Goal: Consume media (video, audio): Consume media (video, audio)

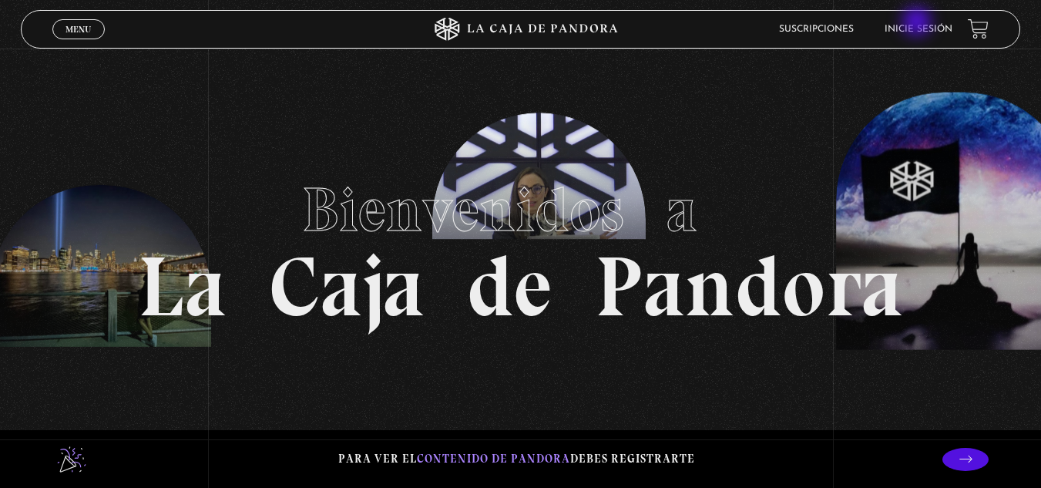
click at [919, 23] on li "Inicie sesión" at bounding box center [919, 29] width 68 height 24
click at [919, 32] on link "Inicie sesión" at bounding box center [919, 29] width 68 height 9
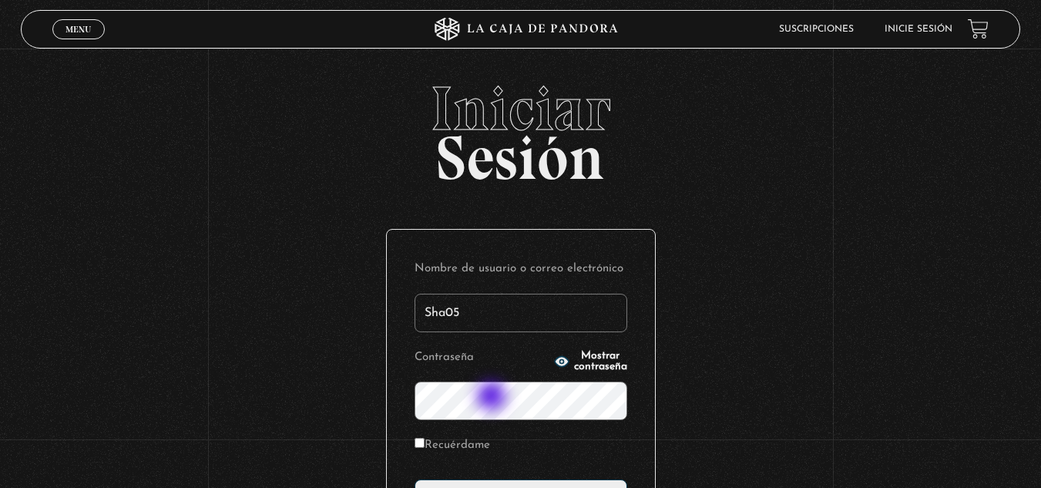
type input "Sha05"
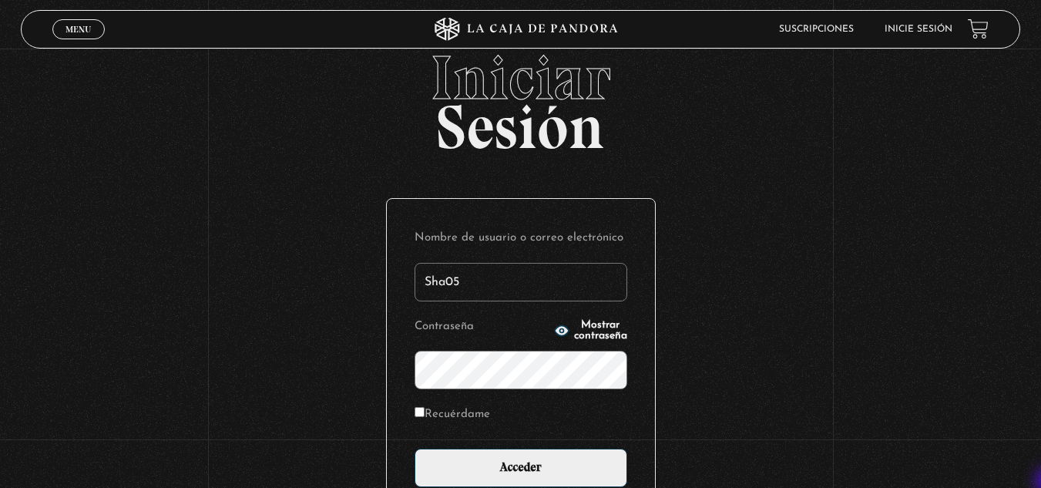
scroll to position [154, 0]
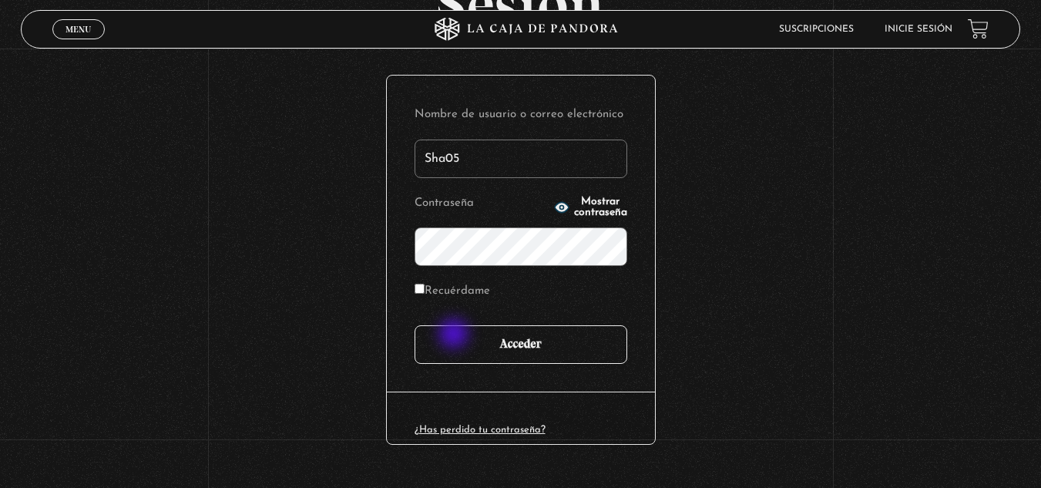
click at [455, 335] on input "Acceder" at bounding box center [521, 344] width 213 height 39
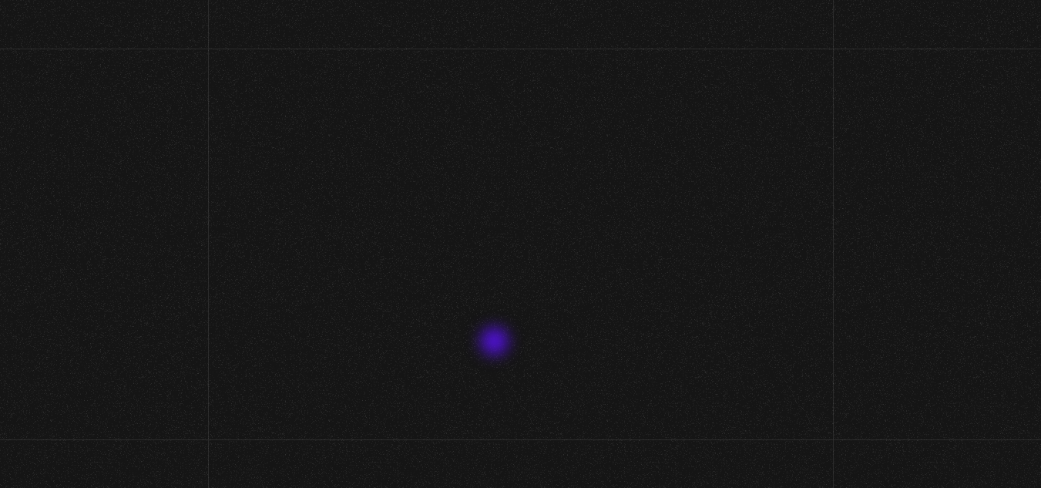
click at [496, 343] on div "Menu Cerrar Sharon Vargas Araya En vivos Pandora Centinelas Mi cuenta Salir Bus…" at bounding box center [520, 456] width 1041 height 815
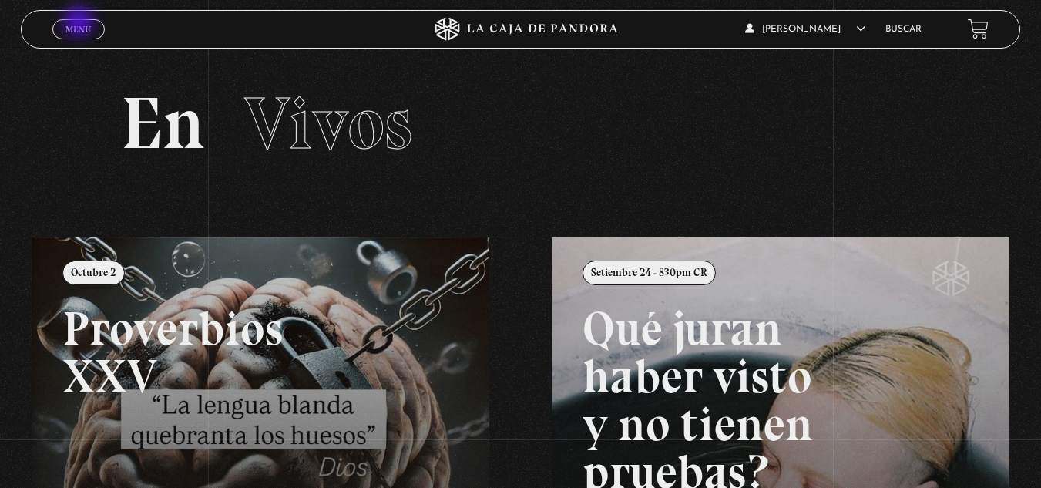
click at [80, 25] on span "Menu" at bounding box center [78, 29] width 25 height 9
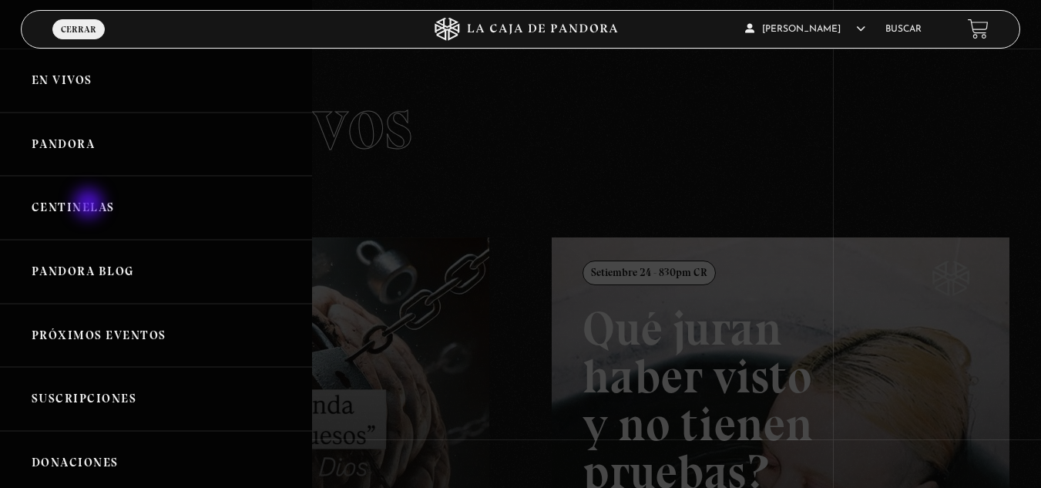
click at [90, 205] on link "Centinelas" at bounding box center [156, 208] width 312 height 64
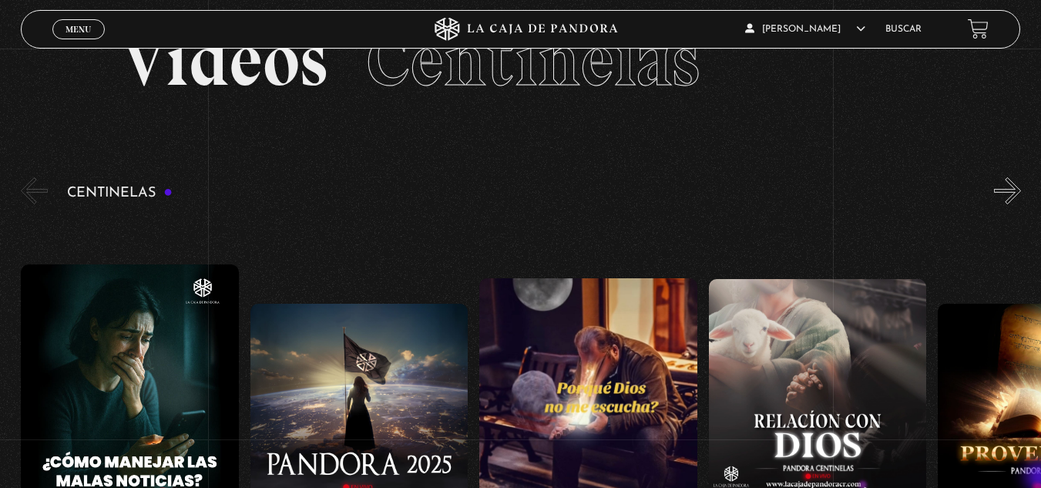
scroll to position [92, 0]
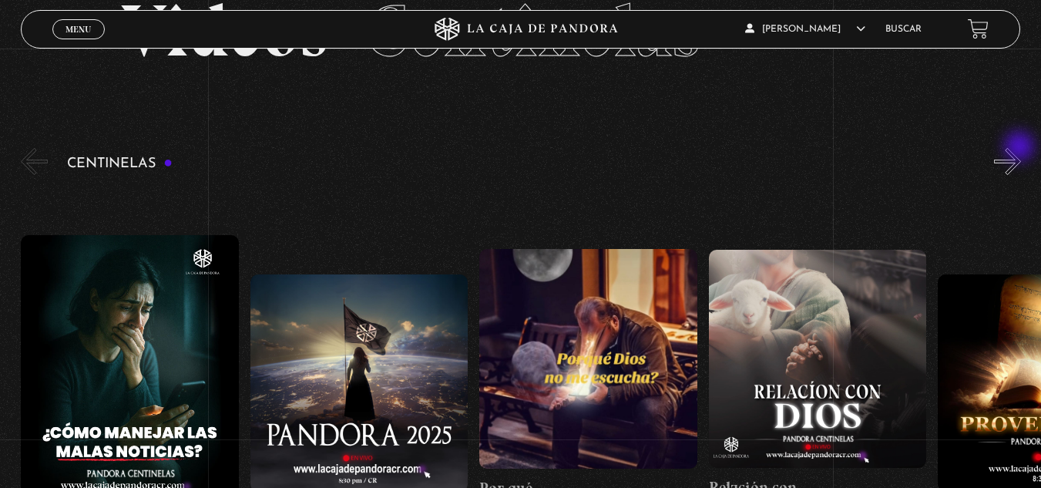
click at [1021, 148] on button "»" at bounding box center [1007, 161] width 27 height 27
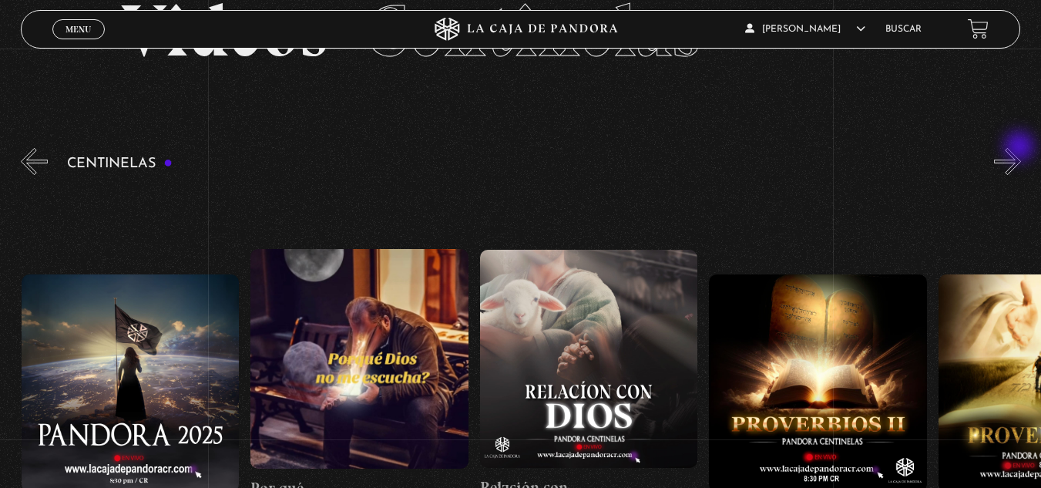
click at [1021, 148] on button "»" at bounding box center [1007, 161] width 27 height 27
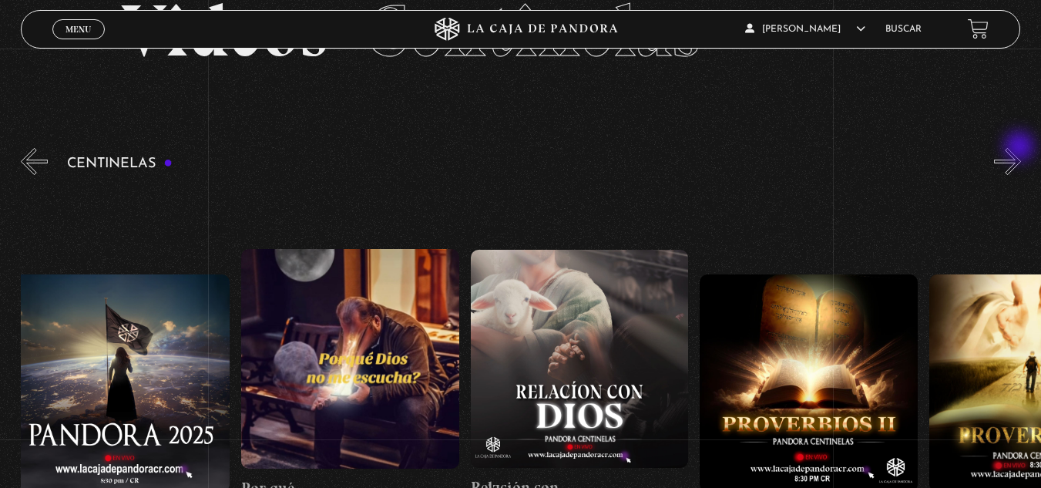
click at [1021, 148] on button "»" at bounding box center [1007, 161] width 27 height 27
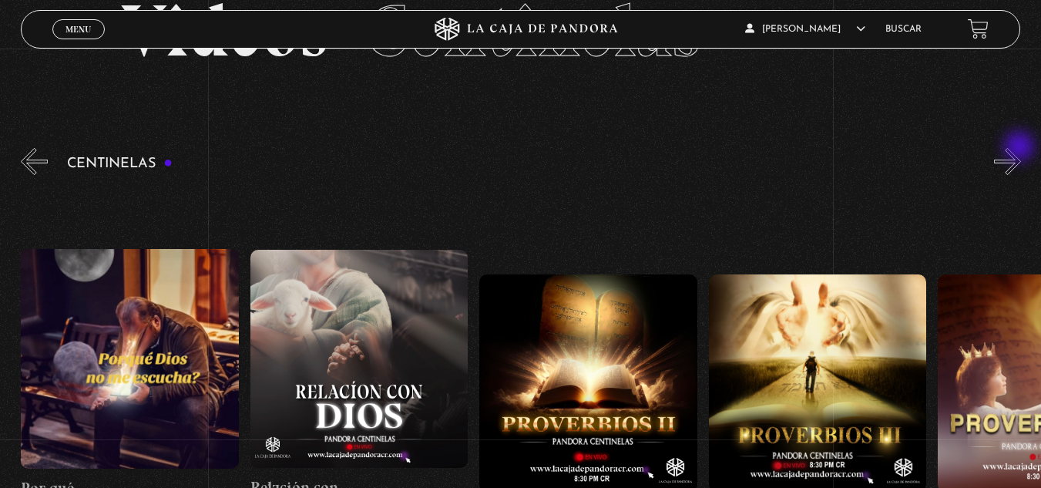
click at [1021, 148] on button "»" at bounding box center [1007, 161] width 27 height 27
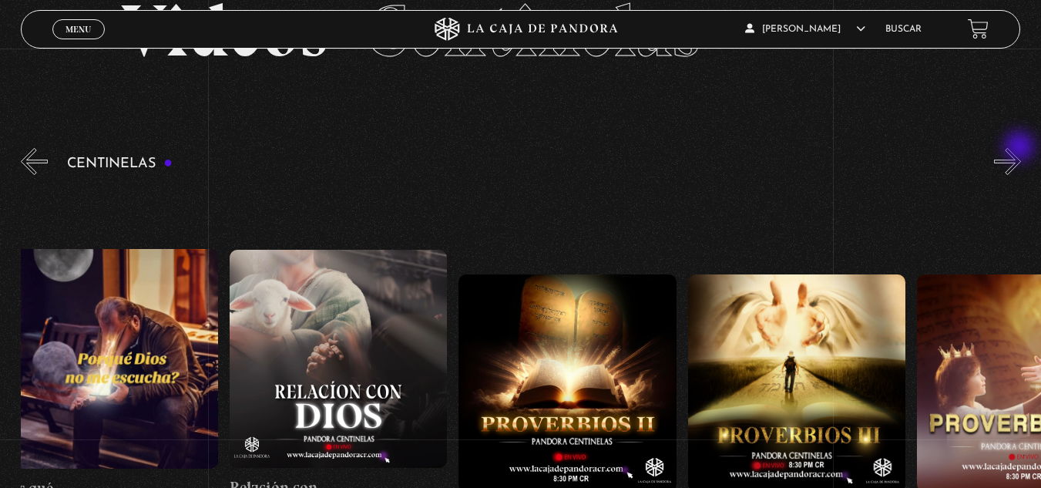
click at [1021, 148] on button "»" at bounding box center [1007, 161] width 27 height 27
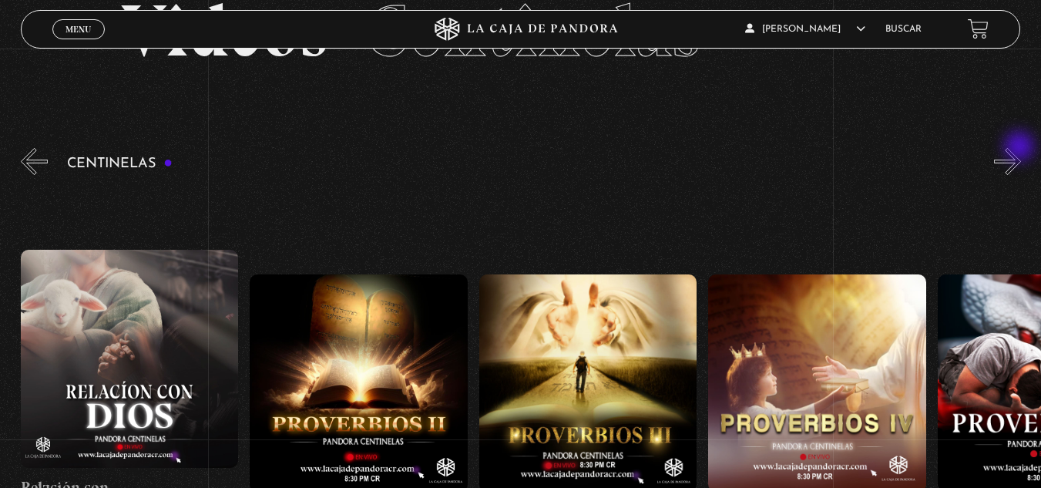
click at [1021, 148] on button "»" at bounding box center [1007, 161] width 27 height 27
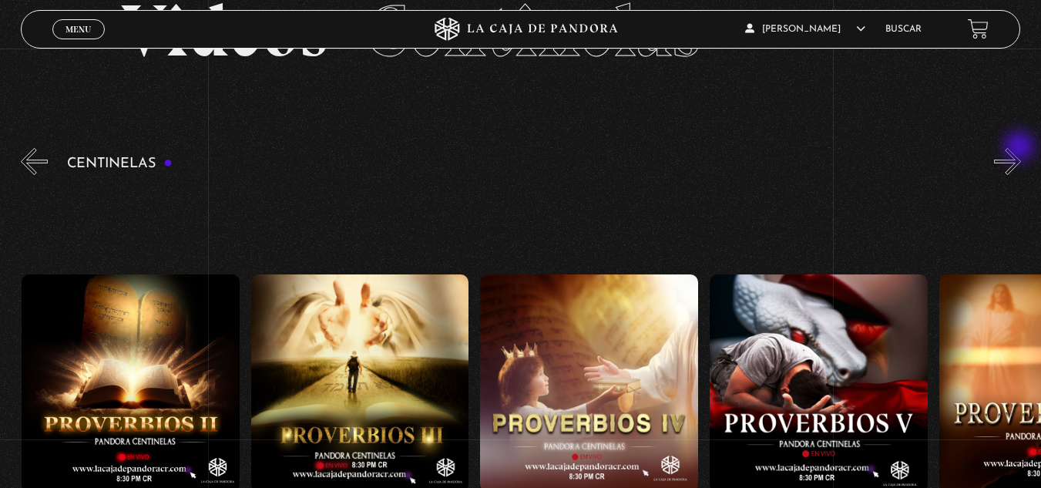
click at [1021, 148] on button "»" at bounding box center [1007, 161] width 27 height 27
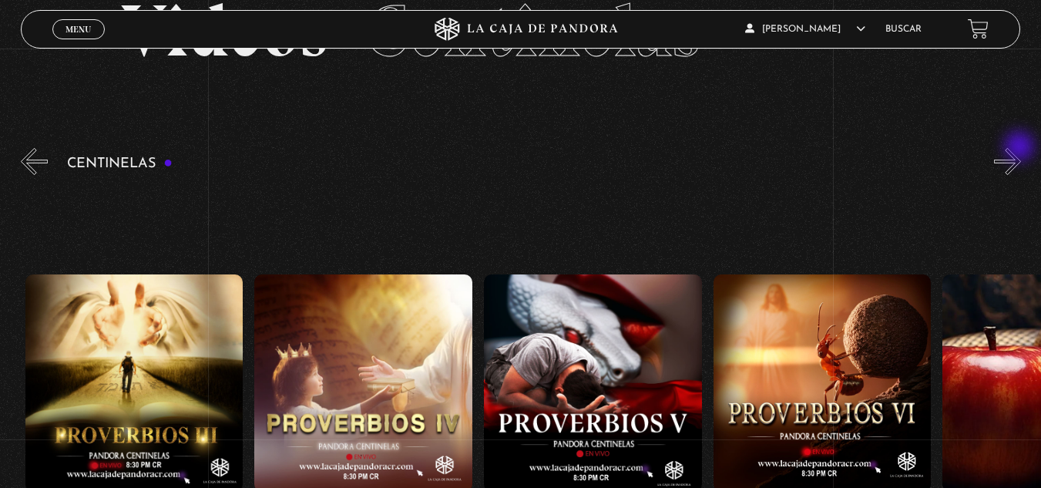
click at [1021, 148] on button "»" at bounding box center [1007, 161] width 27 height 27
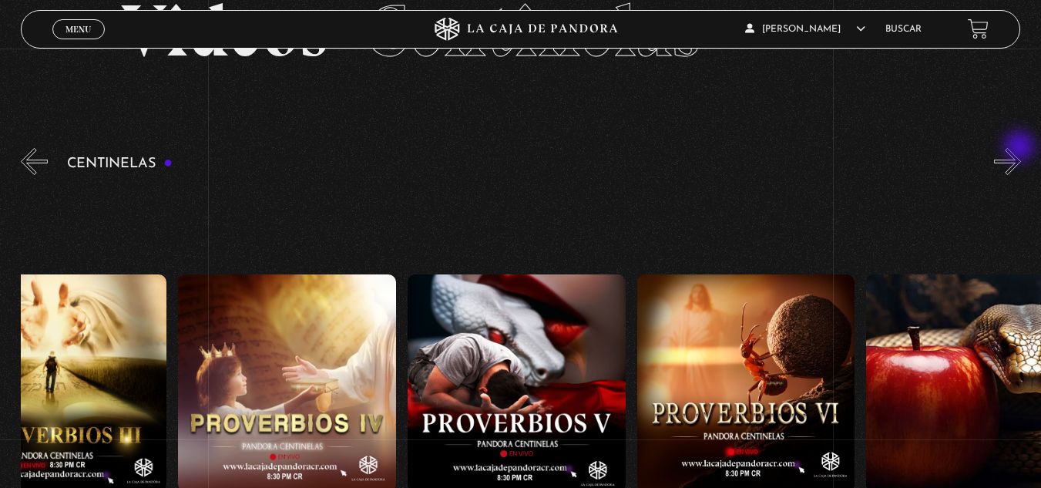
click at [1021, 148] on button "»" at bounding box center [1007, 161] width 27 height 27
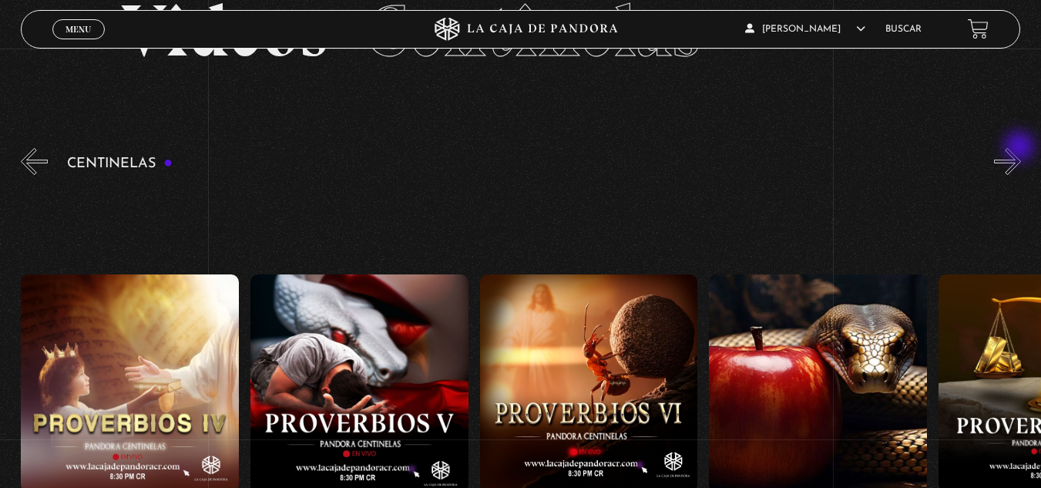
click at [1021, 148] on button "»" at bounding box center [1007, 161] width 27 height 27
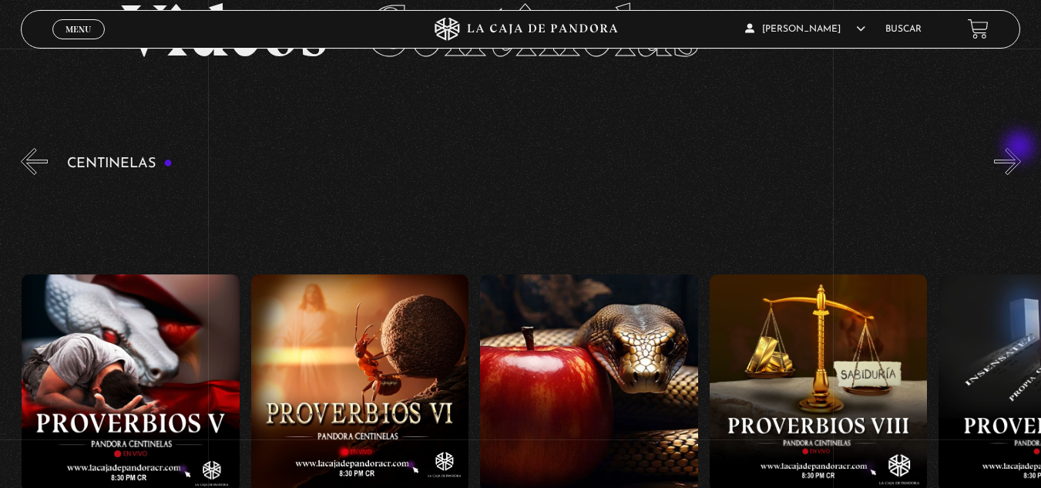
click at [1021, 148] on button "»" at bounding box center [1007, 161] width 27 height 27
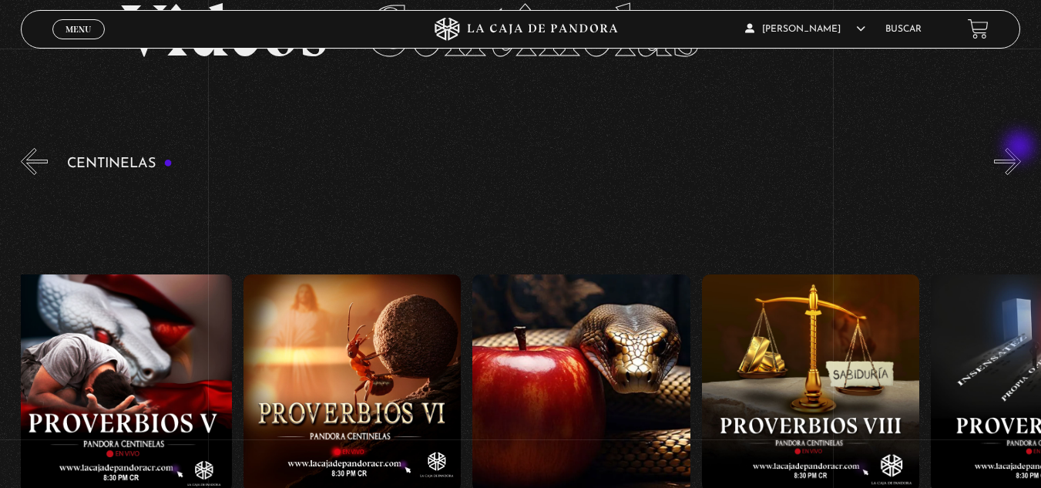
click at [1021, 148] on button "»" at bounding box center [1007, 161] width 27 height 27
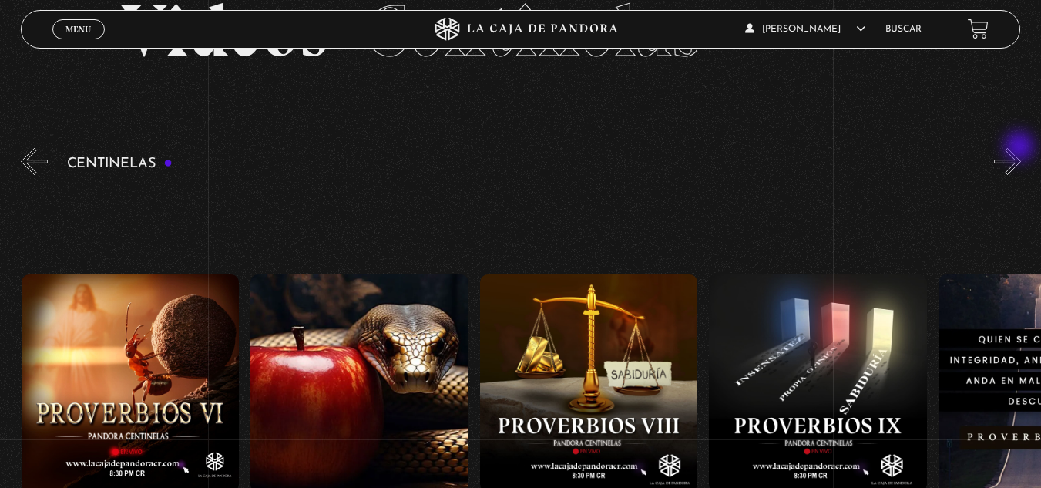
click at [1021, 148] on button "»" at bounding box center [1007, 161] width 27 height 27
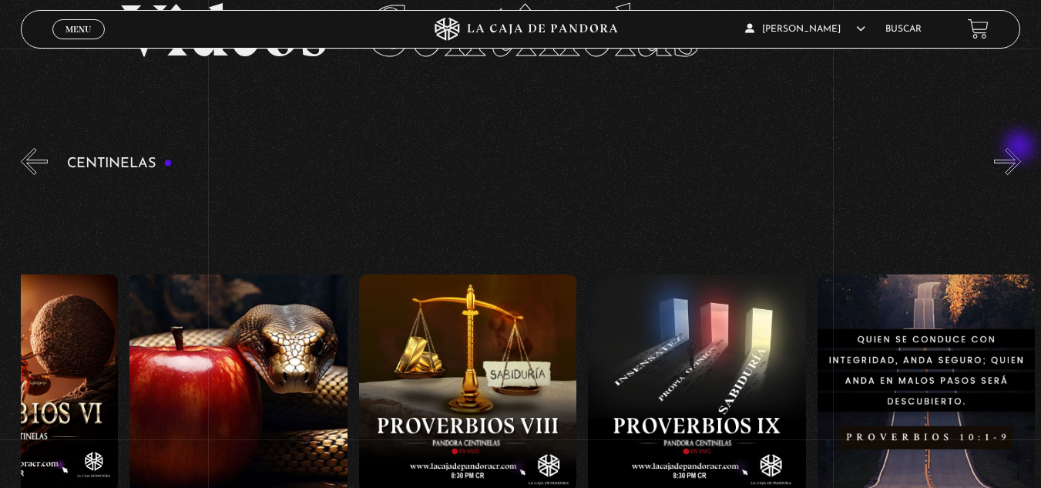
click at [1021, 148] on button "»" at bounding box center [1007, 161] width 27 height 27
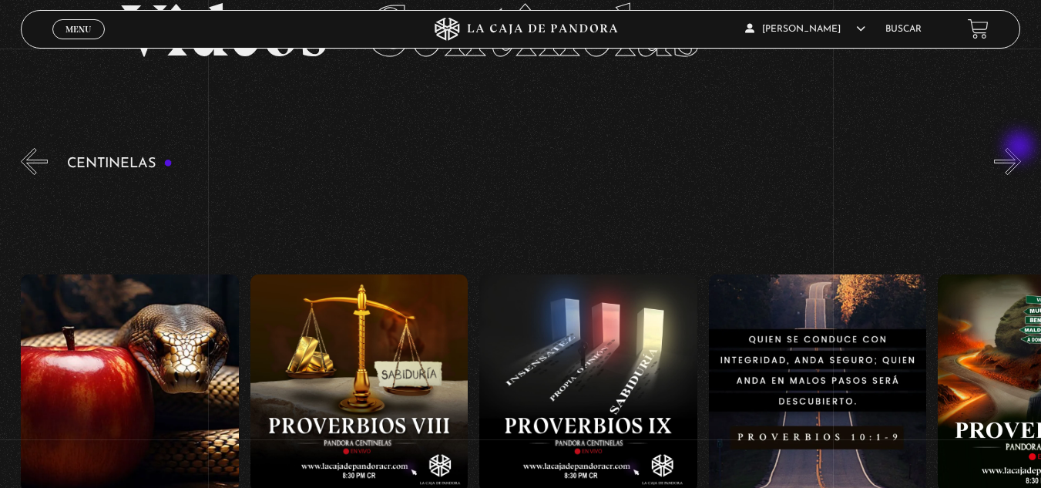
click at [1021, 148] on button "»" at bounding box center [1007, 161] width 27 height 27
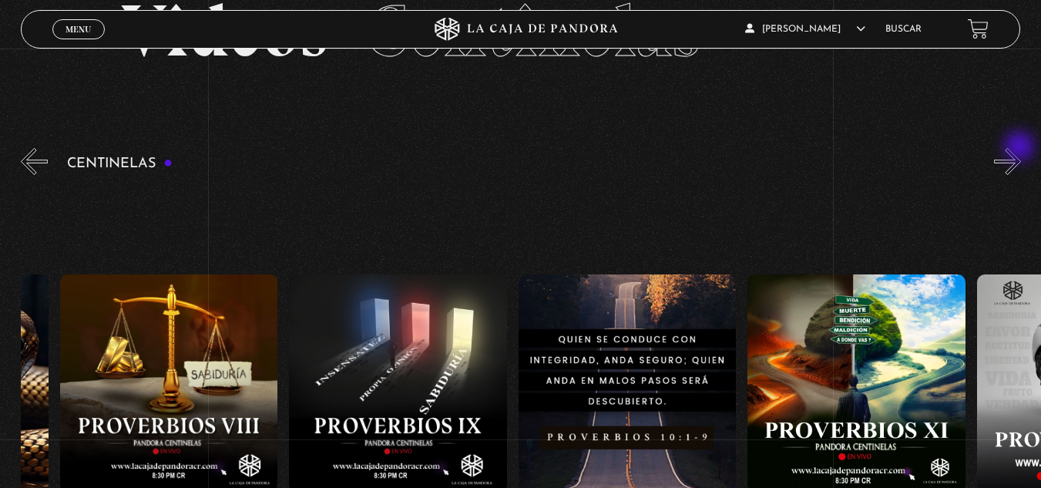
click at [1021, 148] on button "»" at bounding box center [1007, 161] width 27 height 27
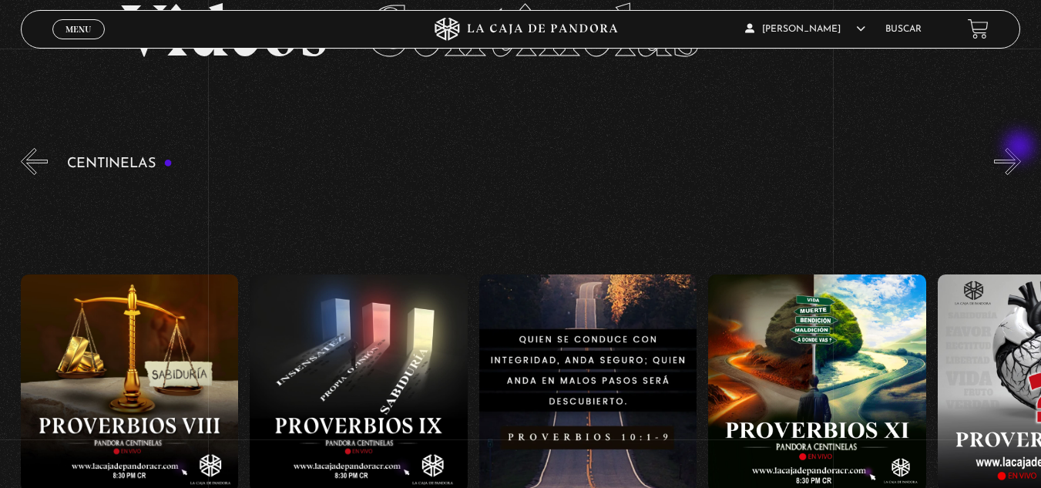
click at [1021, 148] on button "»" at bounding box center [1007, 161] width 27 height 27
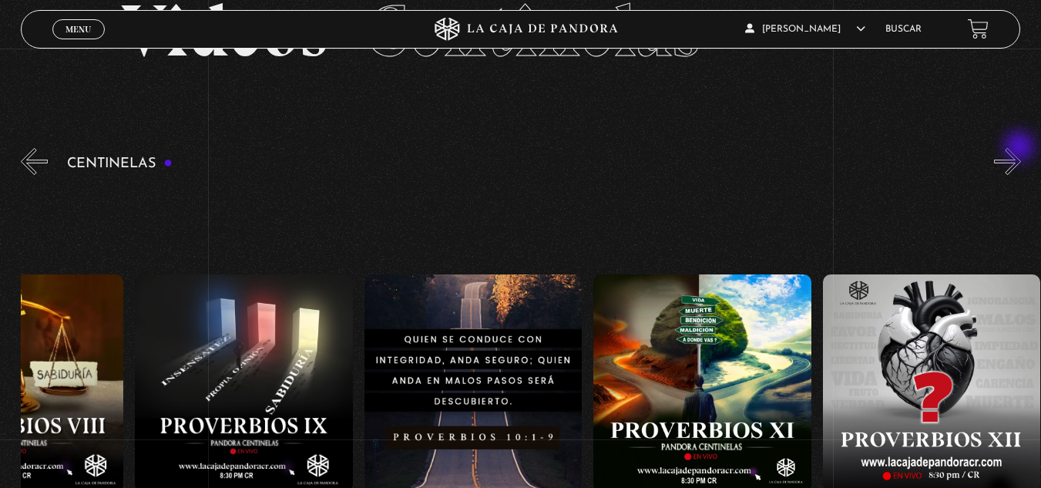
click at [1021, 148] on button "»" at bounding box center [1007, 161] width 27 height 27
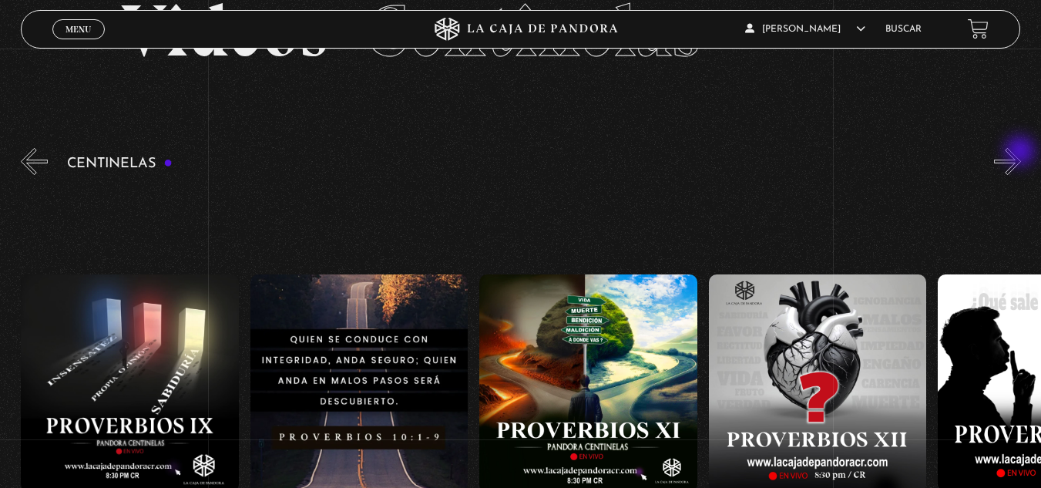
click at [1021, 153] on button "»" at bounding box center [1007, 161] width 27 height 27
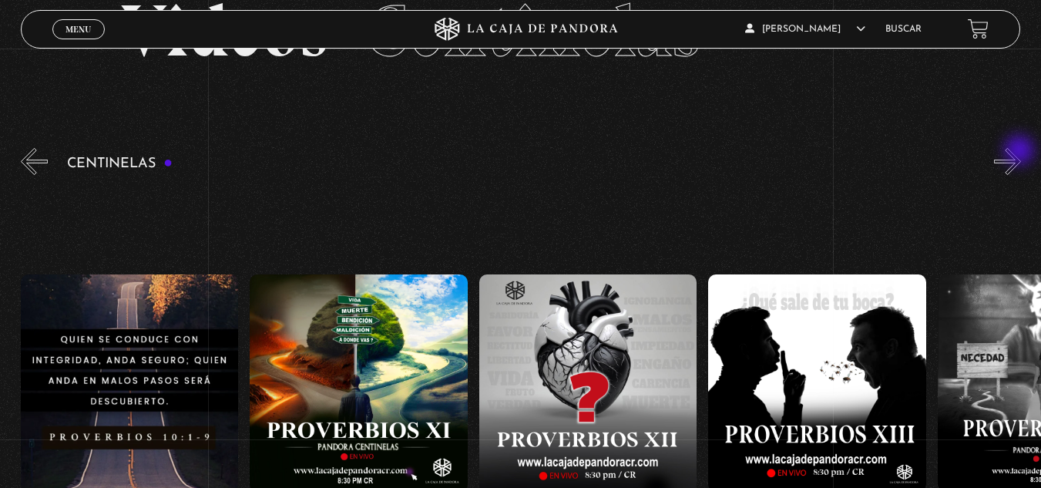
click at [1021, 152] on button "»" at bounding box center [1007, 161] width 27 height 27
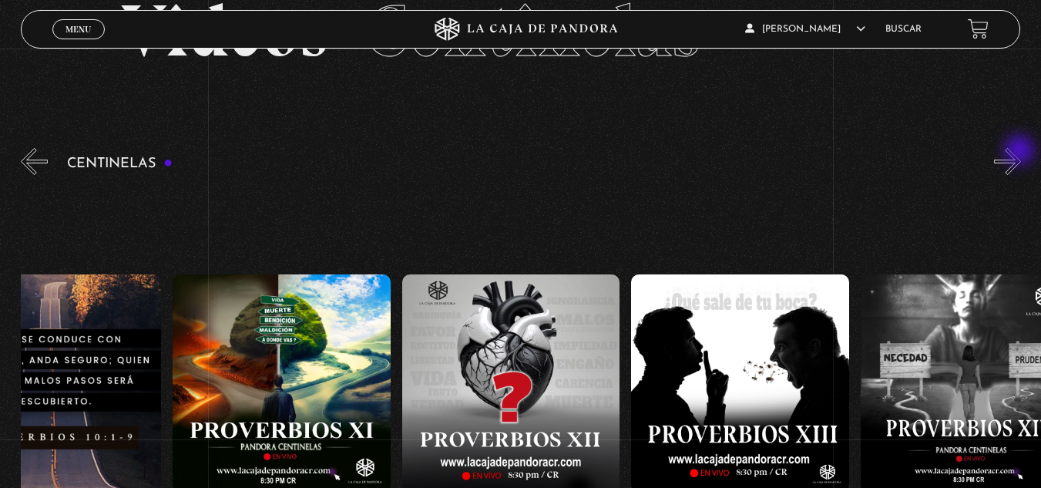
click at [1021, 152] on button "»" at bounding box center [1007, 161] width 27 height 27
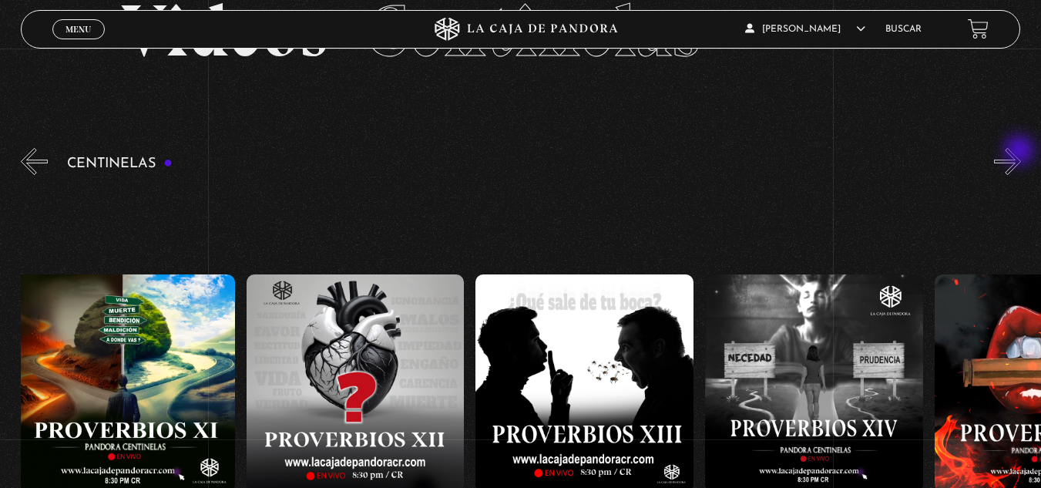
click at [1021, 152] on button "»" at bounding box center [1007, 161] width 27 height 27
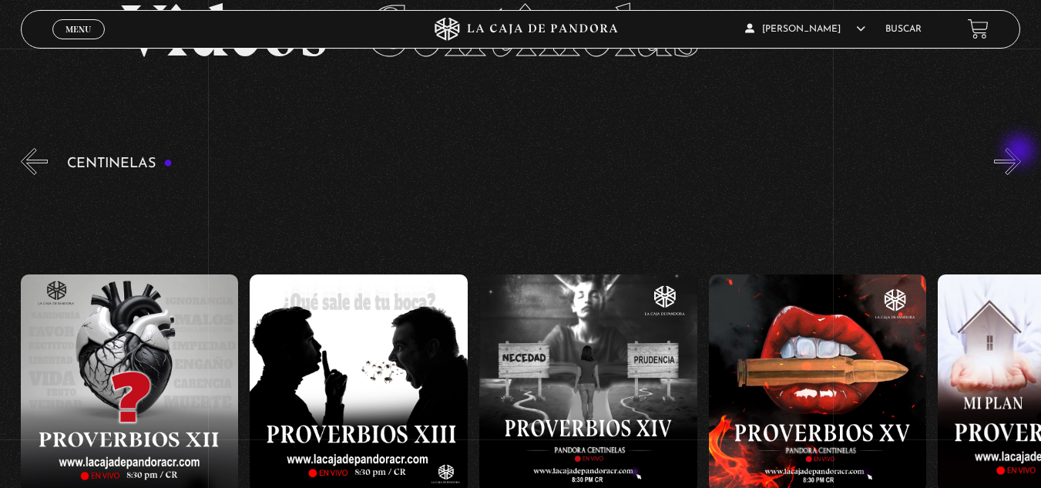
click at [1021, 152] on button "»" at bounding box center [1007, 161] width 27 height 27
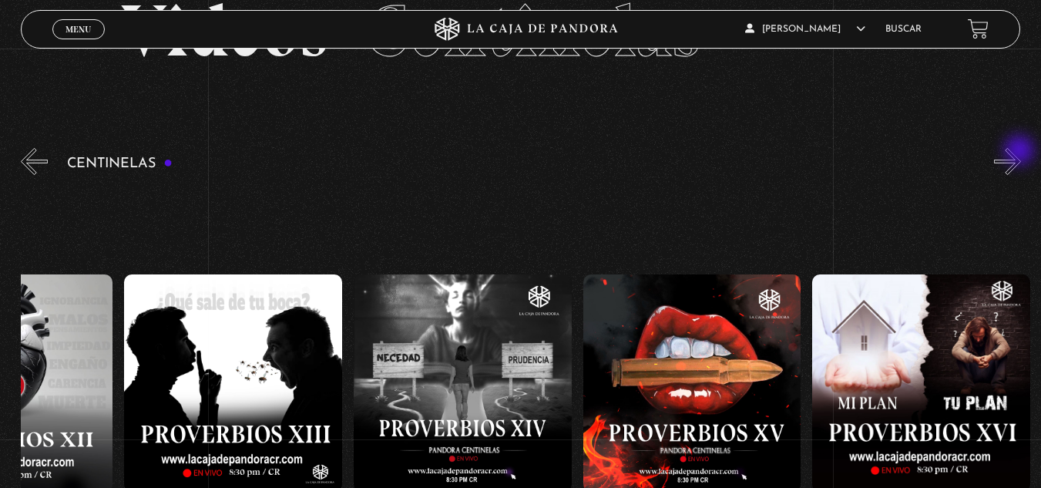
click at [1021, 152] on button "»" at bounding box center [1007, 161] width 27 height 27
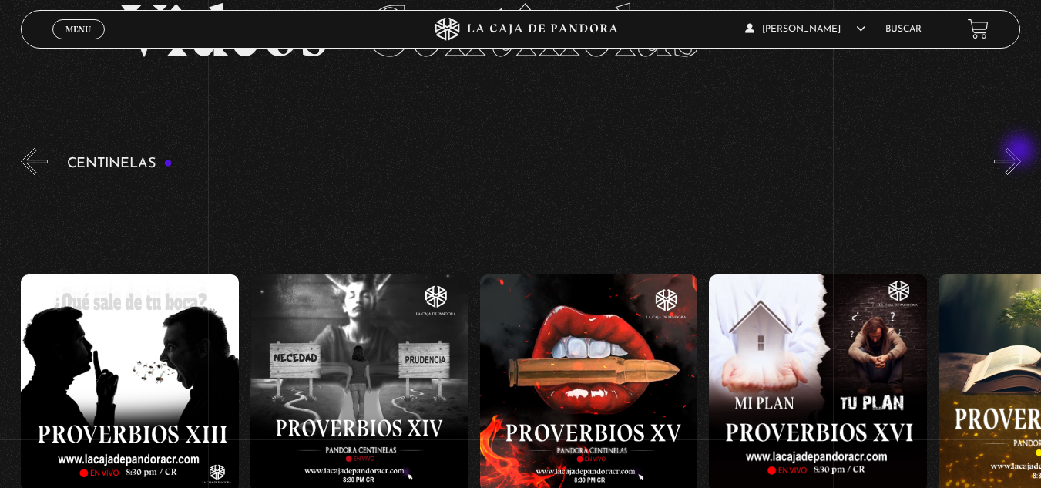
click at [1021, 152] on button "»" at bounding box center [1007, 161] width 27 height 27
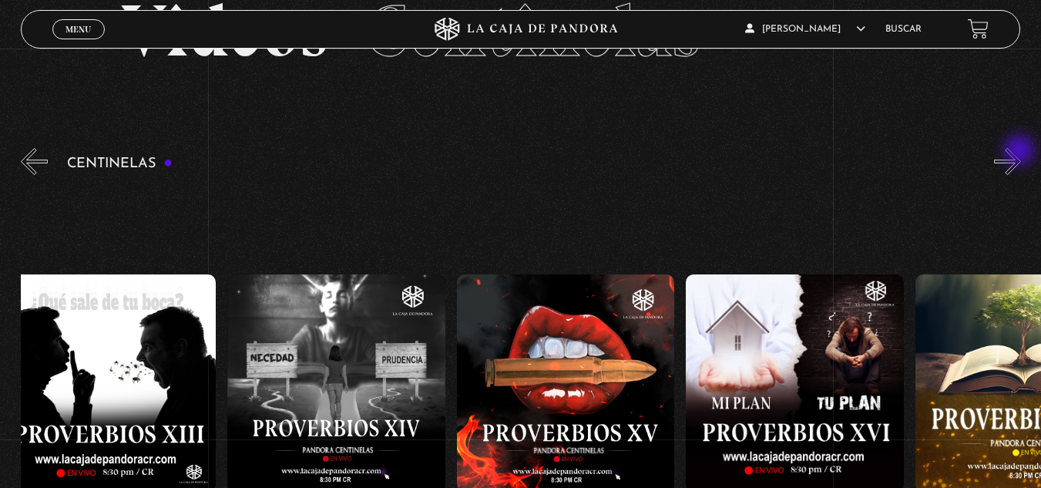
click at [1021, 152] on button "»" at bounding box center [1007, 161] width 27 height 27
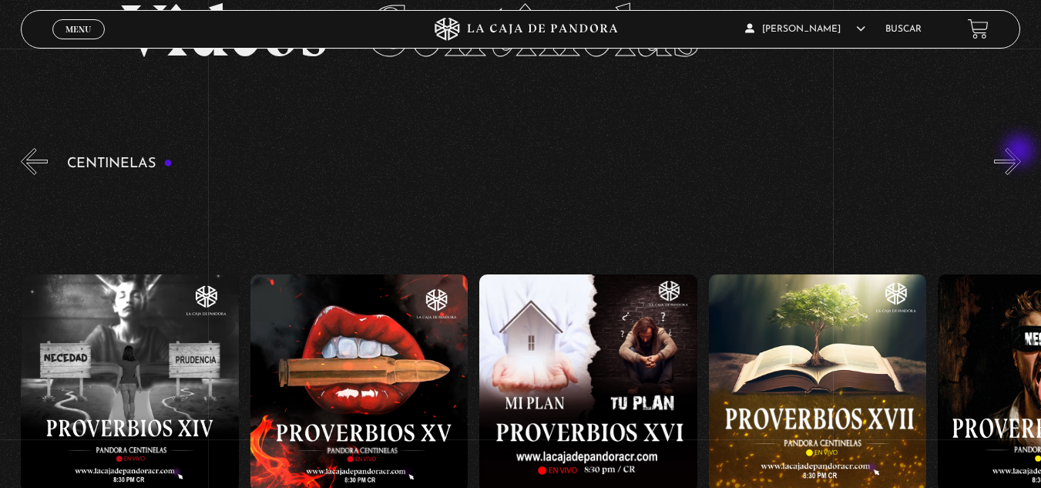
click at [1021, 152] on button "»" at bounding box center [1007, 161] width 27 height 27
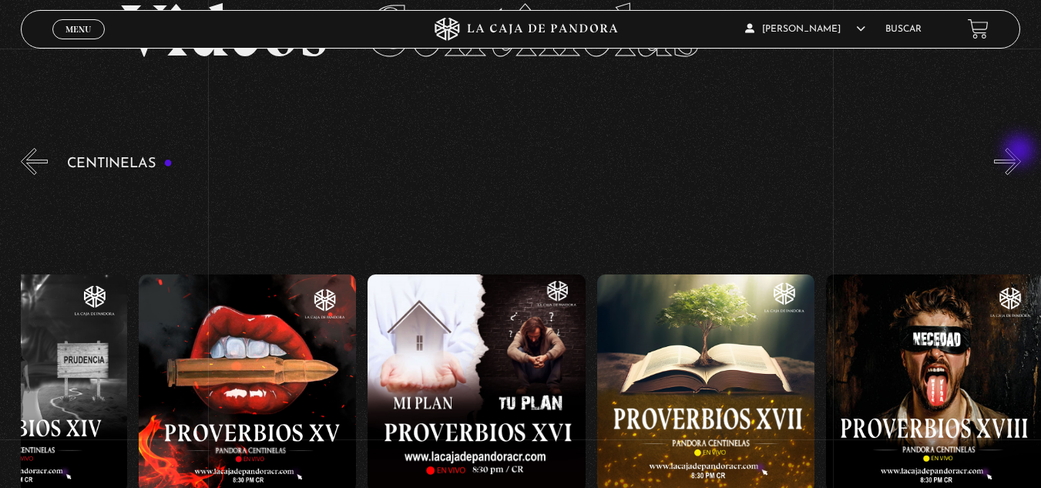
click at [1021, 152] on button "»" at bounding box center [1007, 161] width 27 height 27
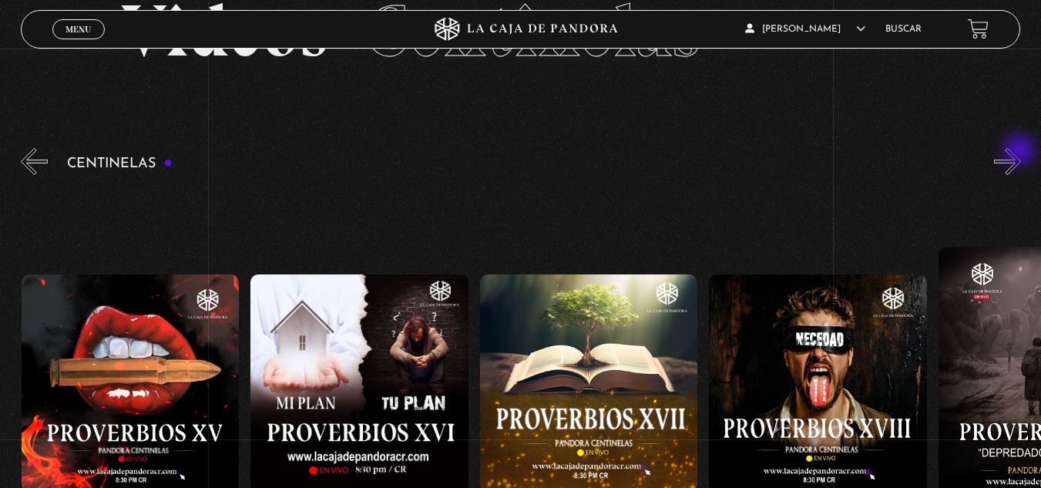
click at [1021, 152] on button "»" at bounding box center [1007, 161] width 27 height 27
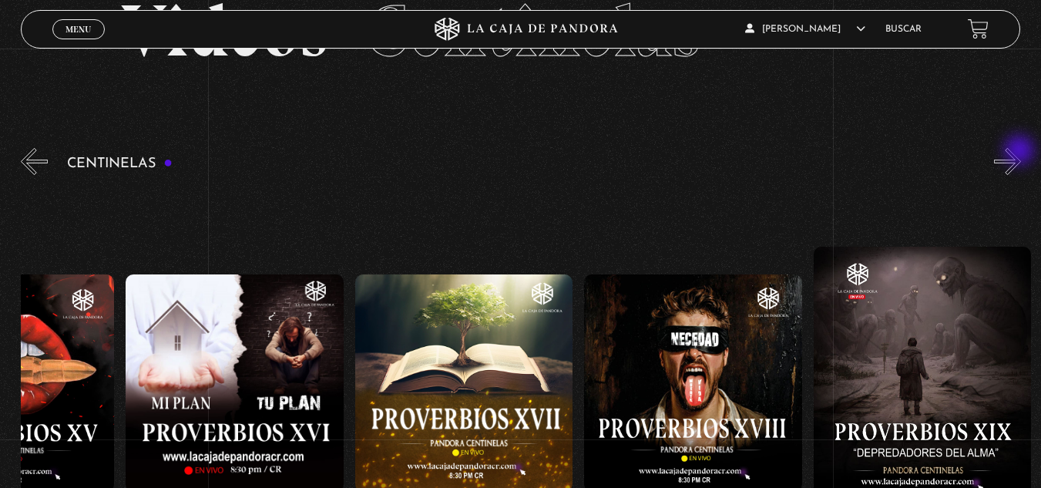
click at [1021, 152] on button "»" at bounding box center [1007, 161] width 27 height 27
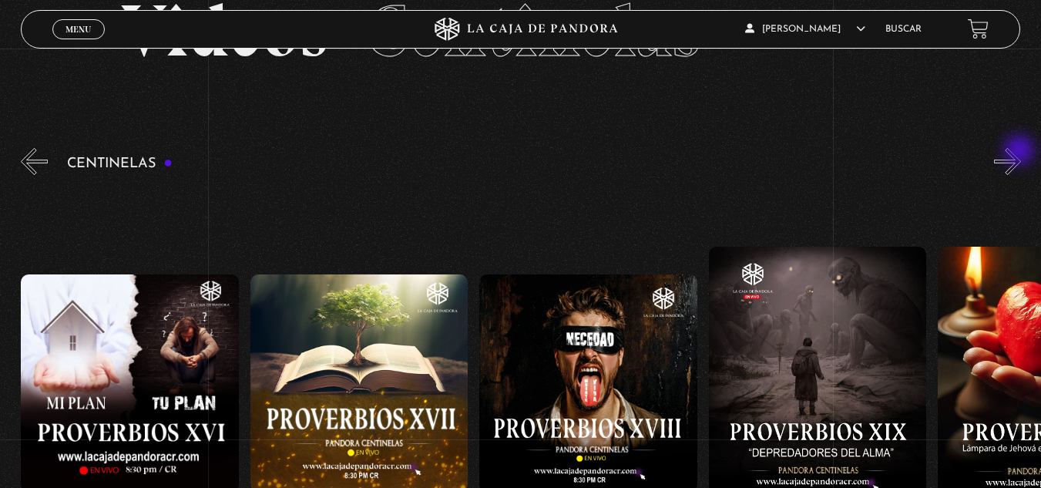
click at [1021, 152] on button "»" at bounding box center [1007, 161] width 27 height 27
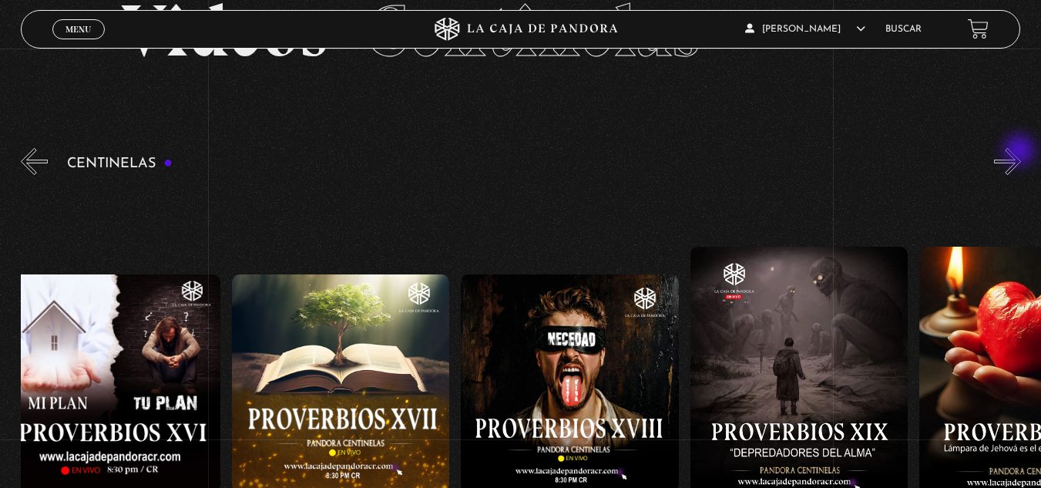
click at [1021, 152] on button "»" at bounding box center [1007, 161] width 27 height 27
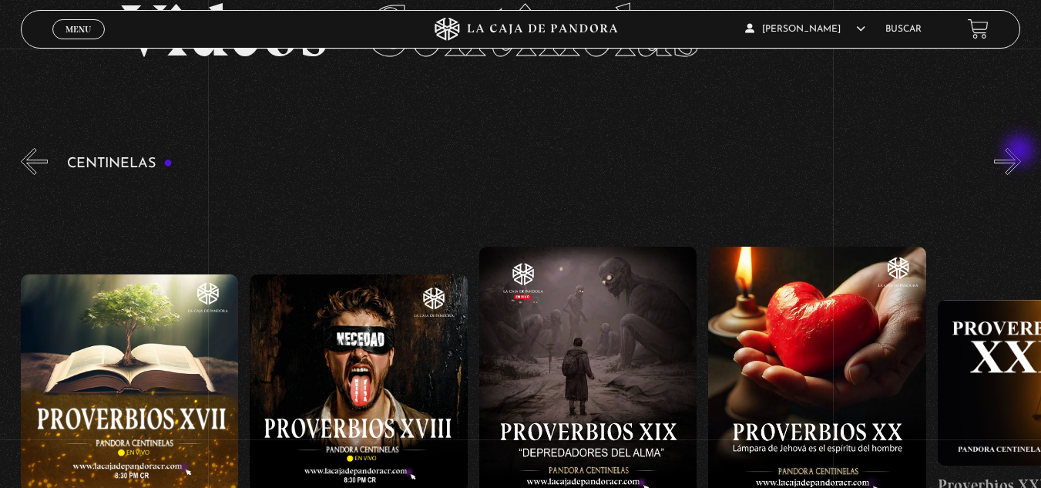
click at [1021, 152] on button "»" at bounding box center [1007, 161] width 27 height 27
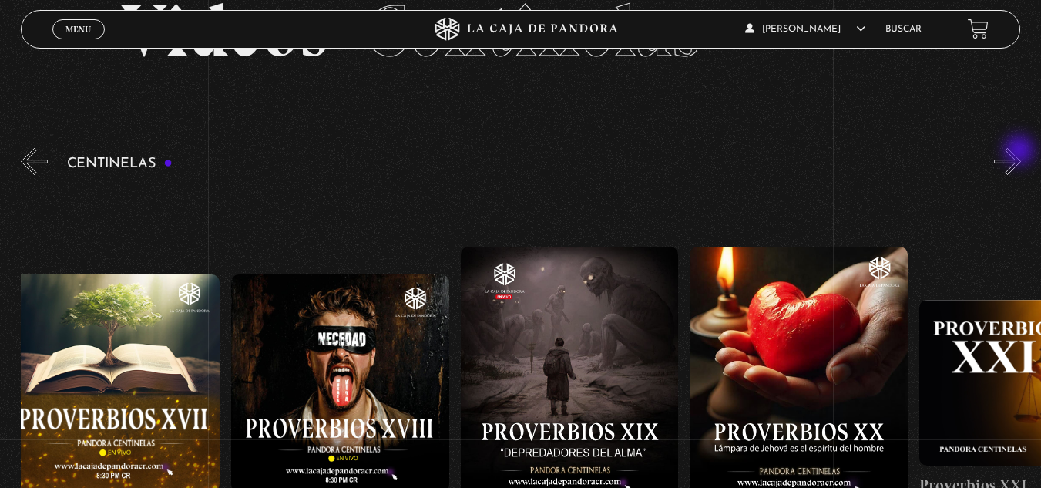
click at [1021, 152] on button "»" at bounding box center [1007, 161] width 27 height 27
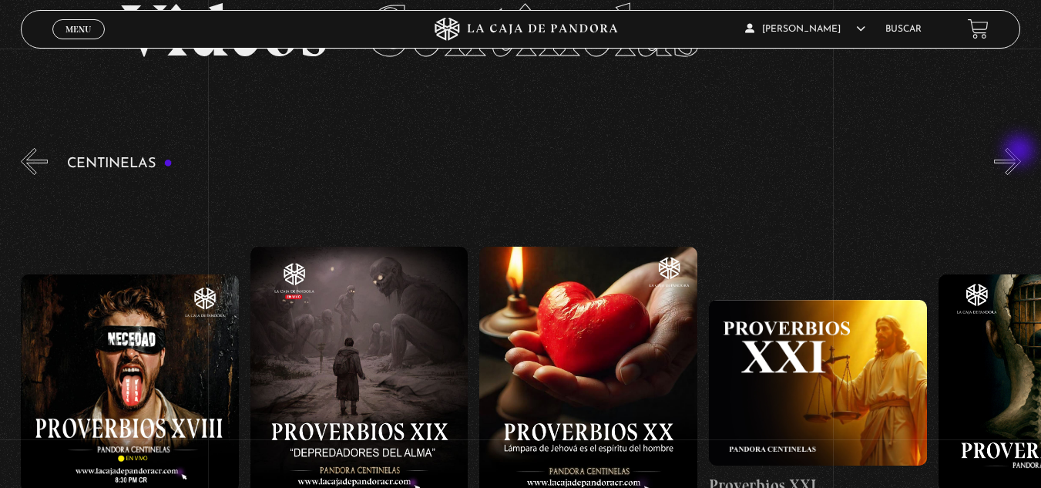
click at [1021, 152] on button "»" at bounding box center [1007, 161] width 27 height 27
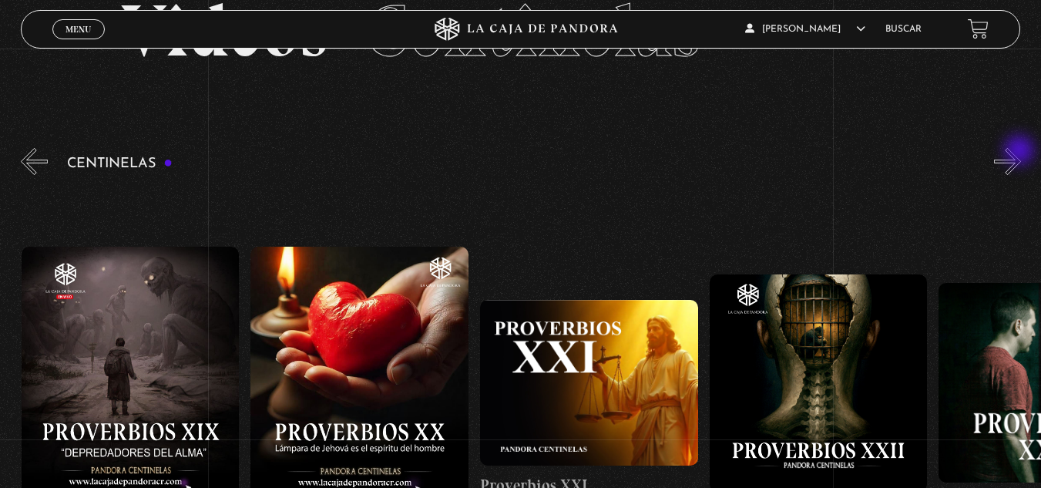
scroll to position [0, 4816]
click at [1021, 152] on button "»" at bounding box center [1007, 161] width 27 height 27
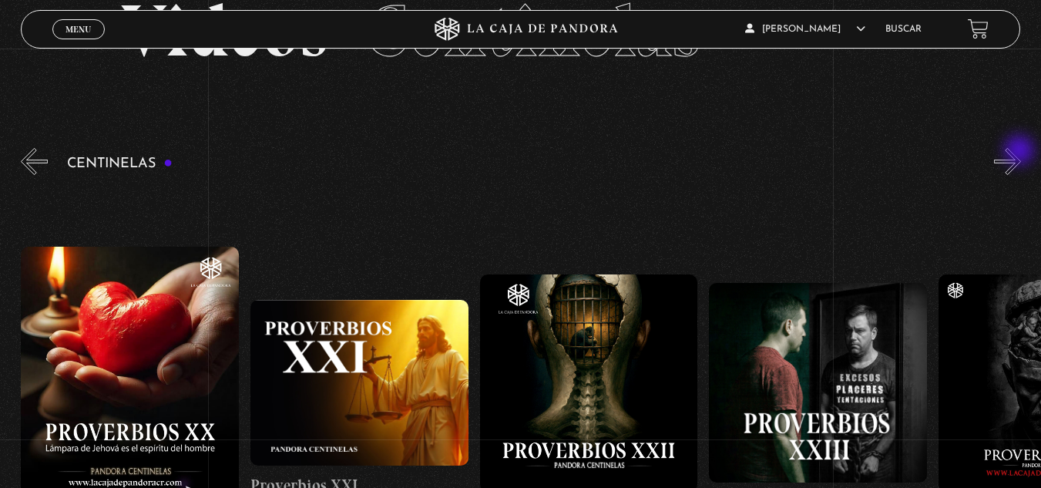
click at [1021, 152] on button "»" at bounding box center [1007, 161] width 27 height 27
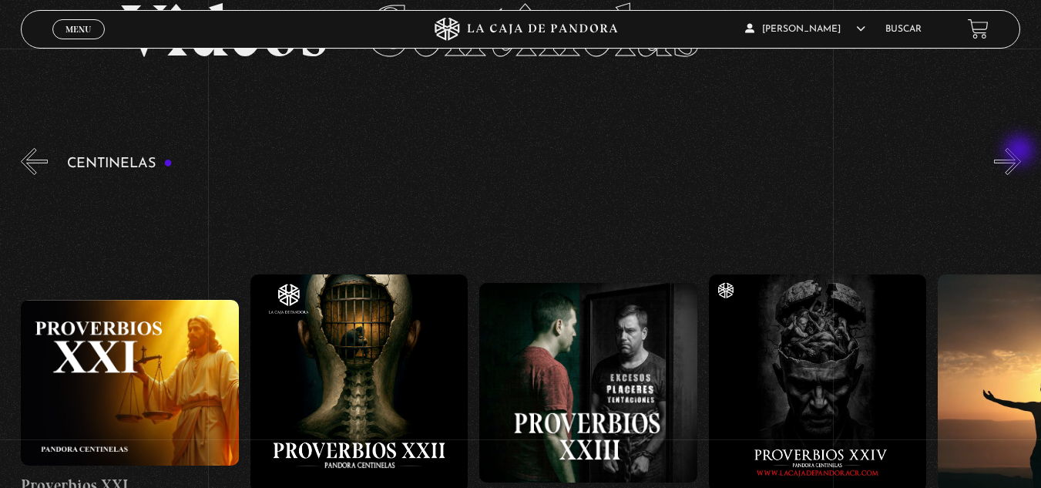
click at [1021, 152] on button "»" at bounding box center [1007, 161] width 27 height 27
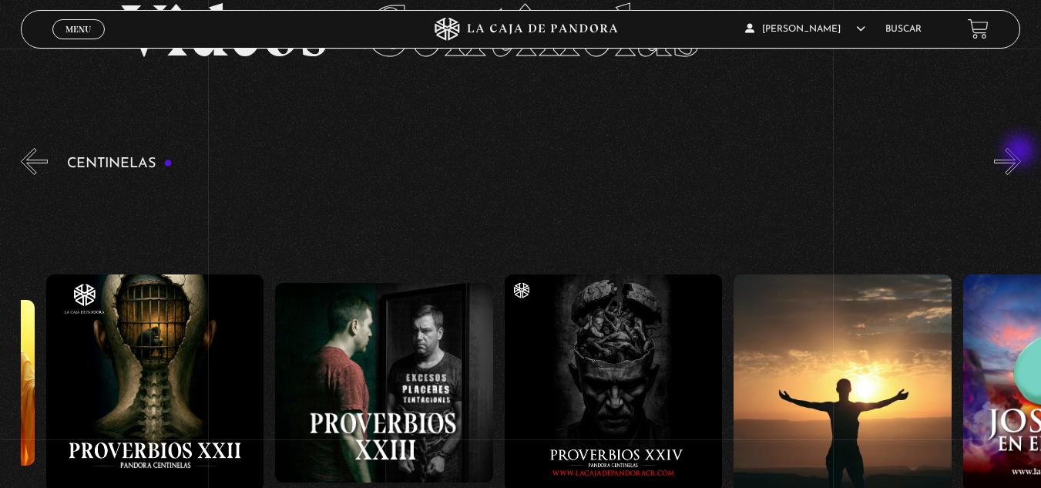
click at [1021, 152] on button "»" at bounding box center [1007, 161] width 27 height 27
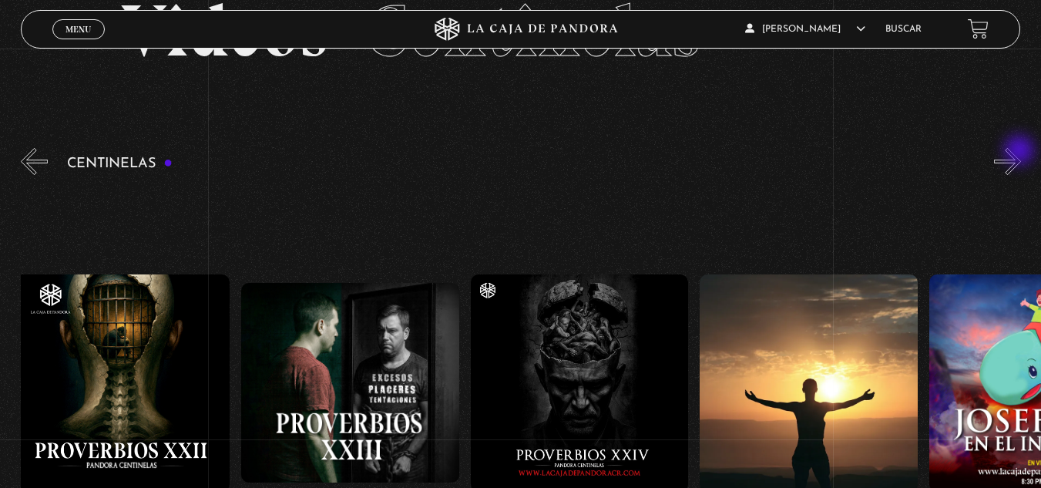
click at [1021, 152] on button "»" at bounding box center [1007, 161] width 27 height 27
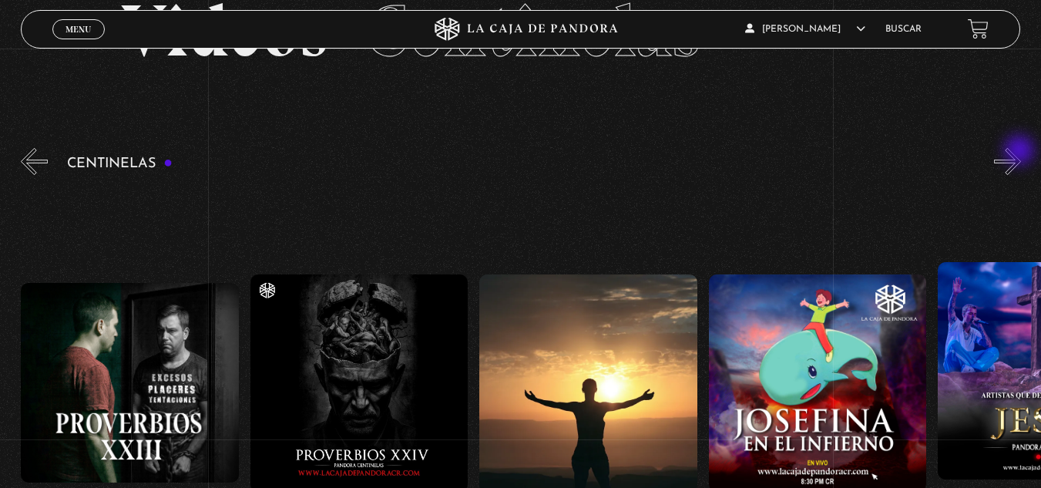
click at [1021, 152] on button "»" at bounding box center [1007, 161] width 27 height 27
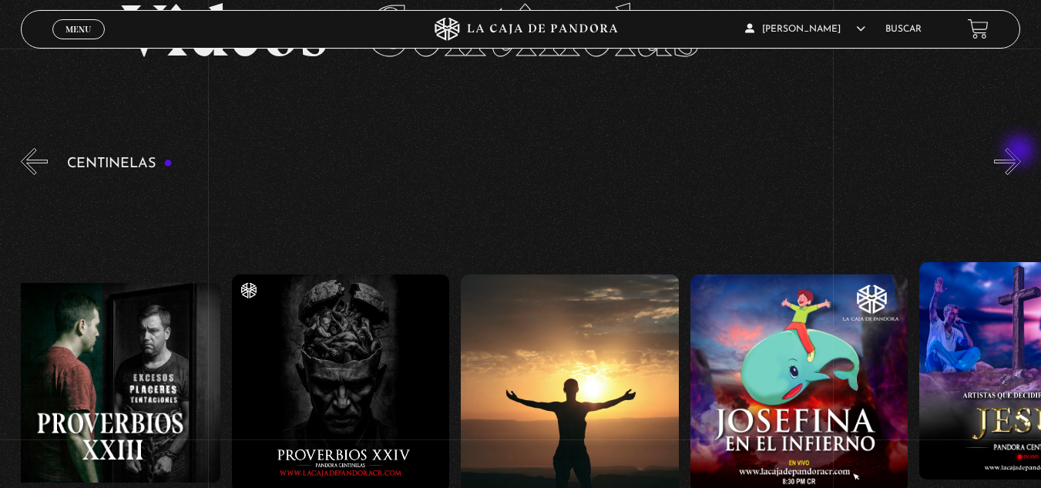
click at [1021, 152] on button "»" at bounding box center [1007, 161] width 27 height 27
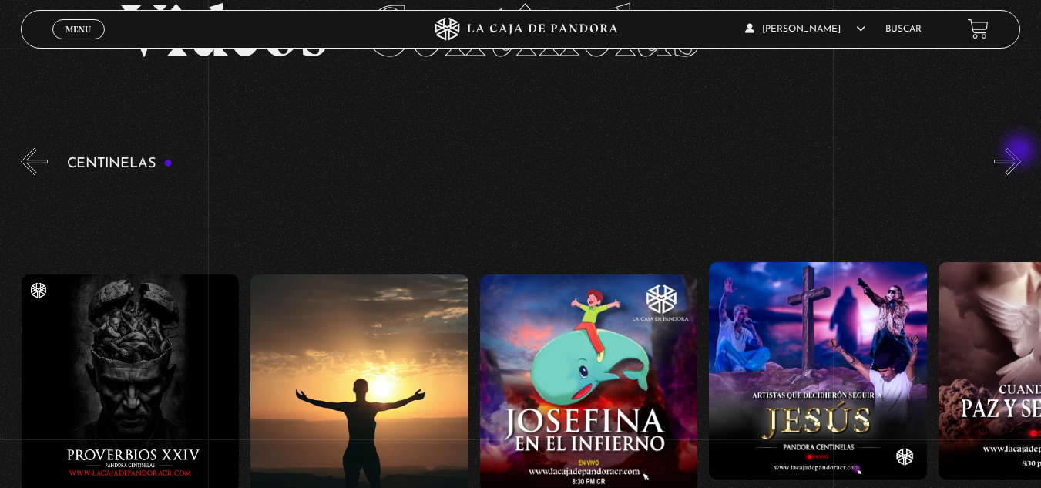
click at [1021, 152] on button "»" at bounding box center [1007, 161] width 27 height 27
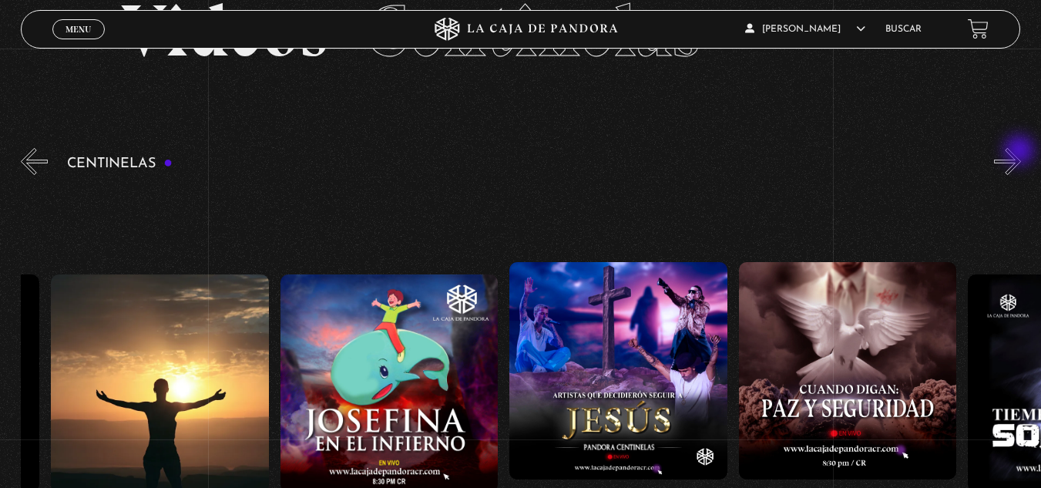
click at [1021, 152] on button "»" at bounding box center [1007, 161] width 27 height 27
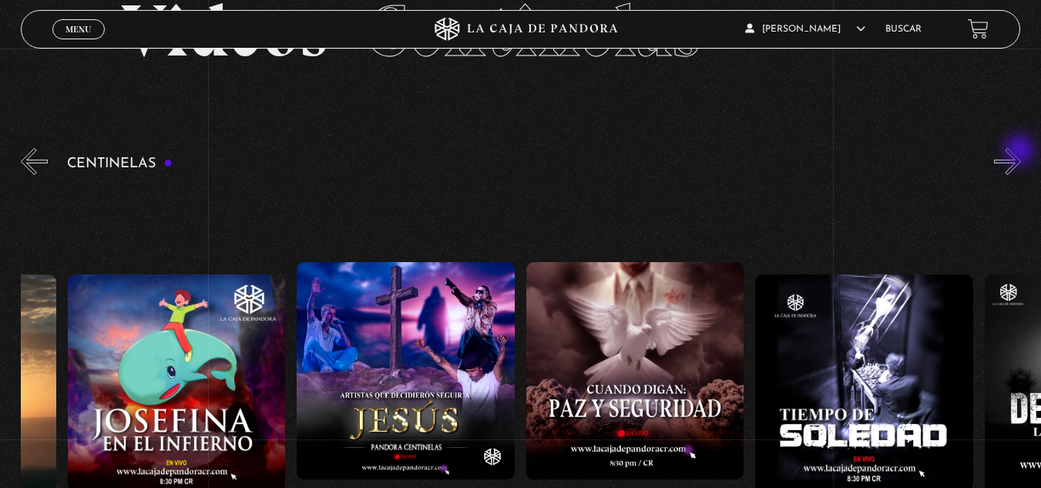
click at [1021, 152] on button "»" at bounding box center [1007, 161] width 27 height 27
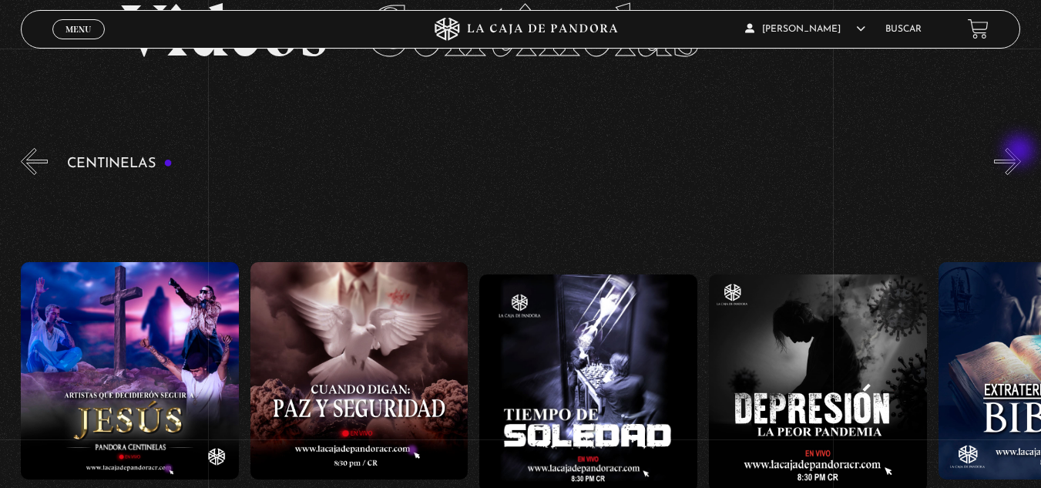
click at [1021, 152] on button "»" at bounding box center [1007, 161] width 27 height 27
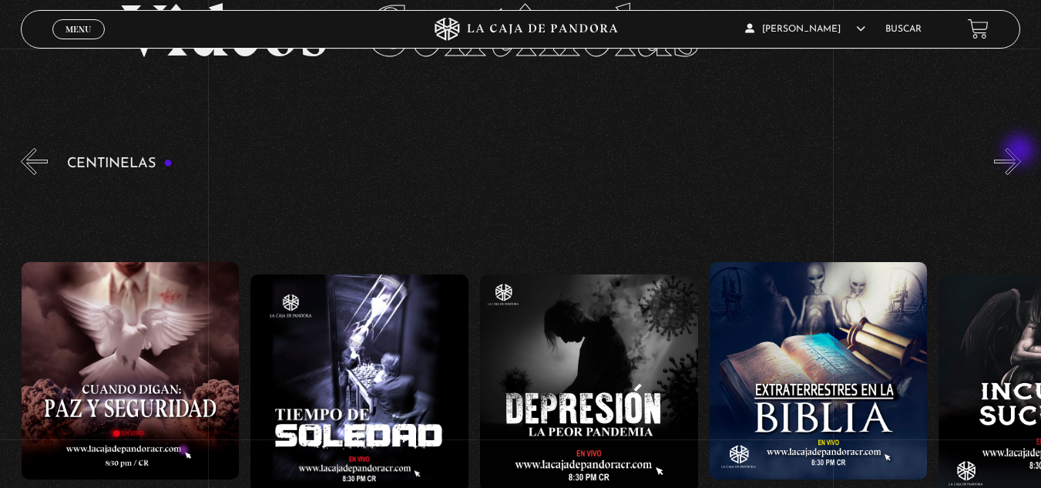
click at [1021, 152] on button "»" at bounding box center [1007, 161] width 27 height 27
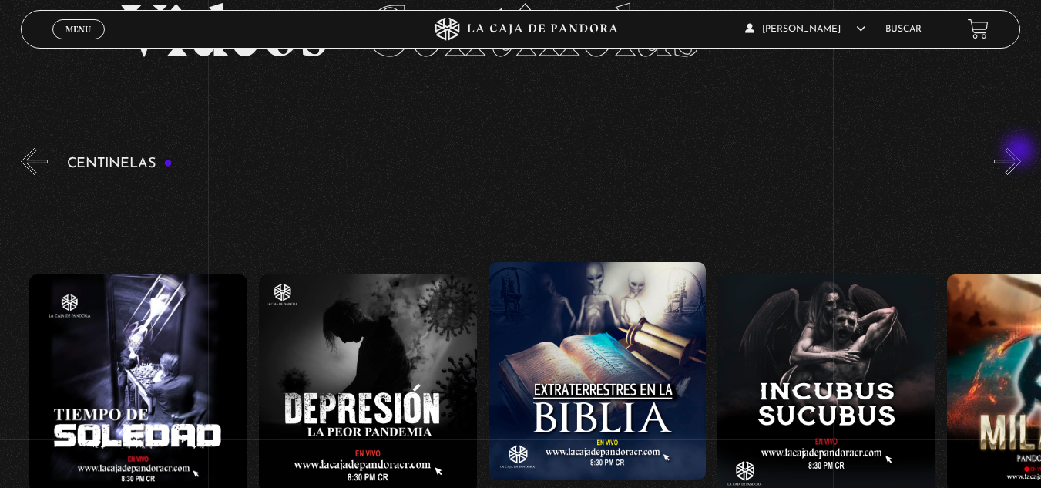
click at [1021, 152] on button "»" at bounding box center [1007, 161] width 27 height 27
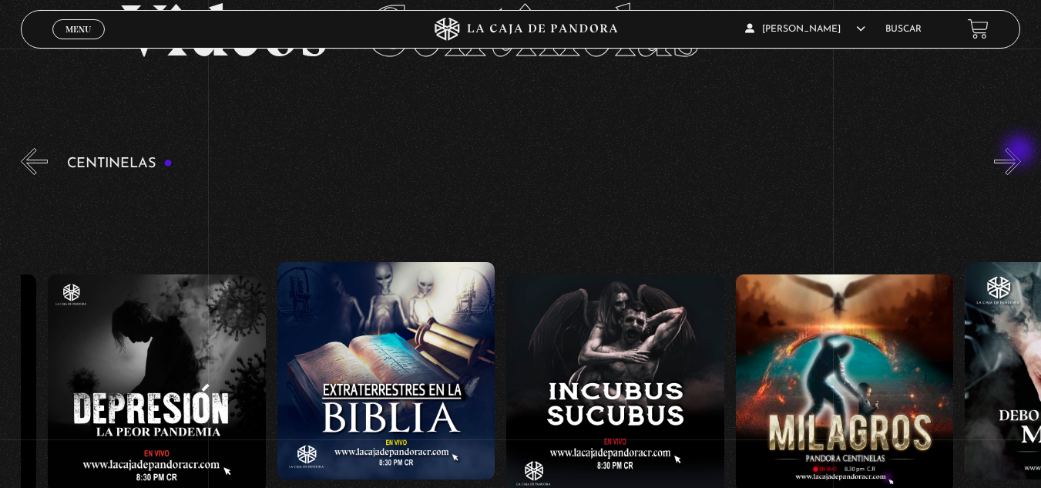
click at [1021, 152] on button "»" at bounding box center [1007, 161] width 27 height 27
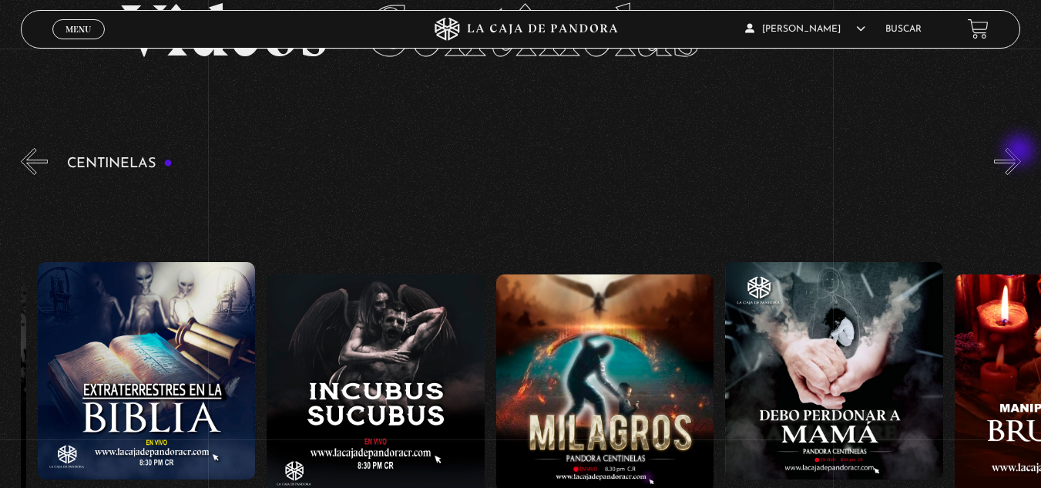
click at [1021, 152] on button "»" at bounding box center [1007, 161] width 27 height 27
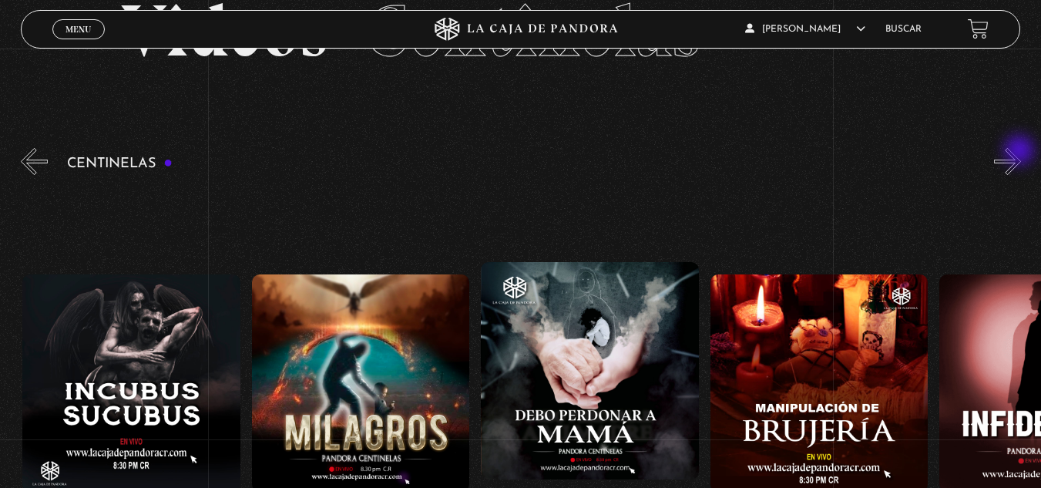
click at [1021, 152] on button "»" at bounding box center [1007, 161] width 27 height 27
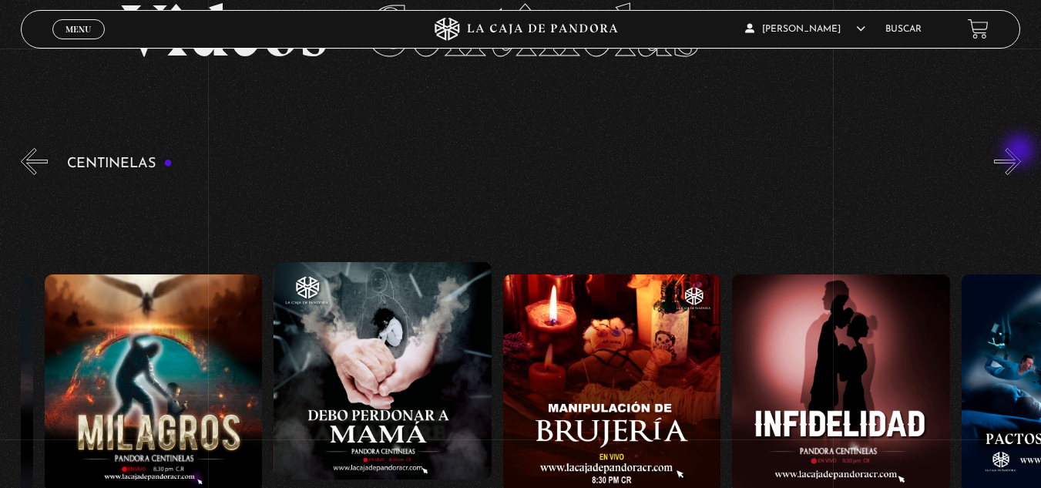
scroll to position [0, 8026]
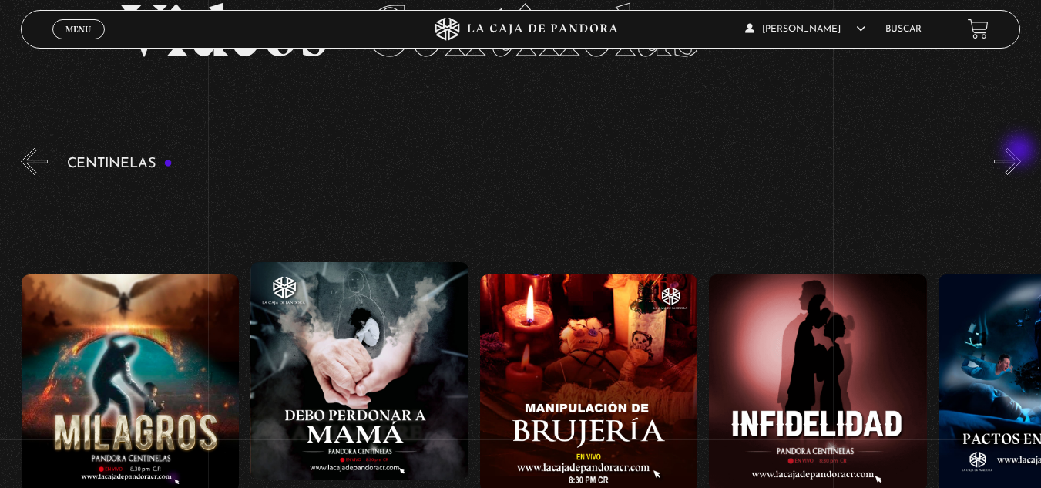
click at [1021, 152] on button "»" at bounding box center [1007, 161] width 27 height 27
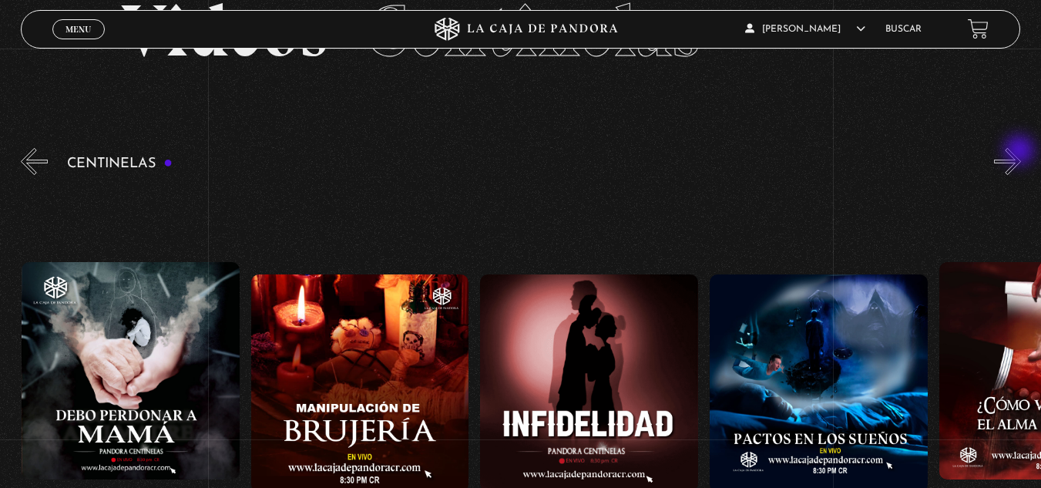
scroll to position [0, 8256]
click at [1021, 152] on button "»" at bounding box center [1007, 161] width 27 height 27
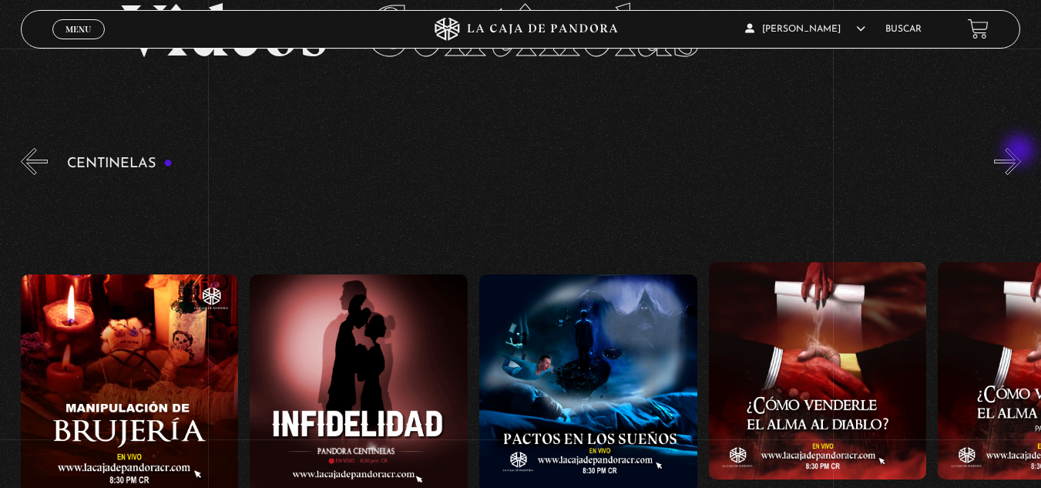
click at [1021, 152] on button "»" at bounding box center [1007, 161] width 27 height 27
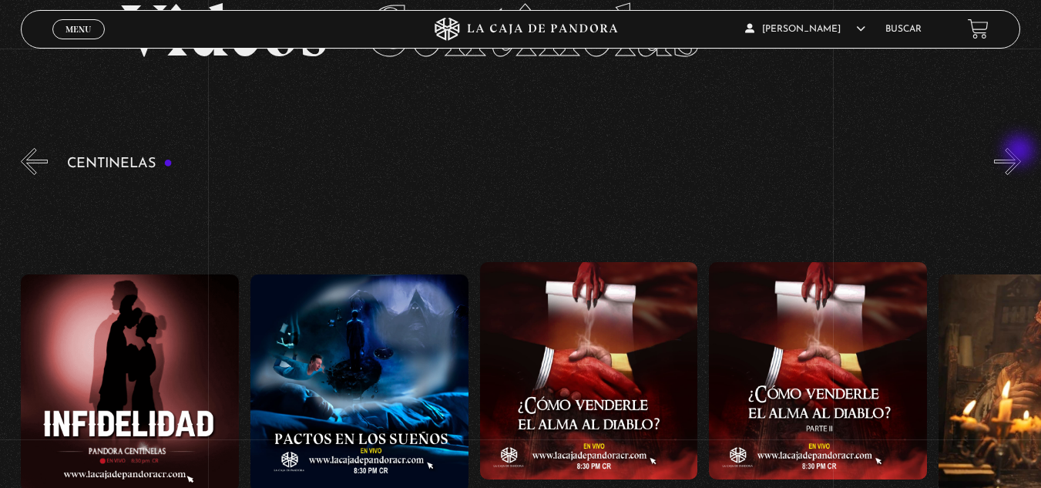
click at [1021, 152] on button "»" at bounding box center [1007, 161] width 27 height 27
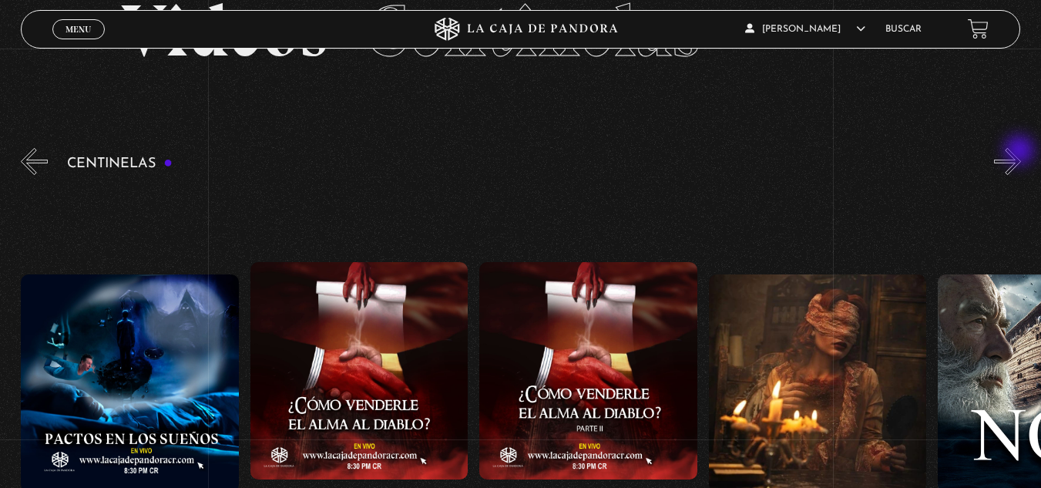
click at [1021, 152] on button "»" at bounding box center [1007, 161] width 27 height 27
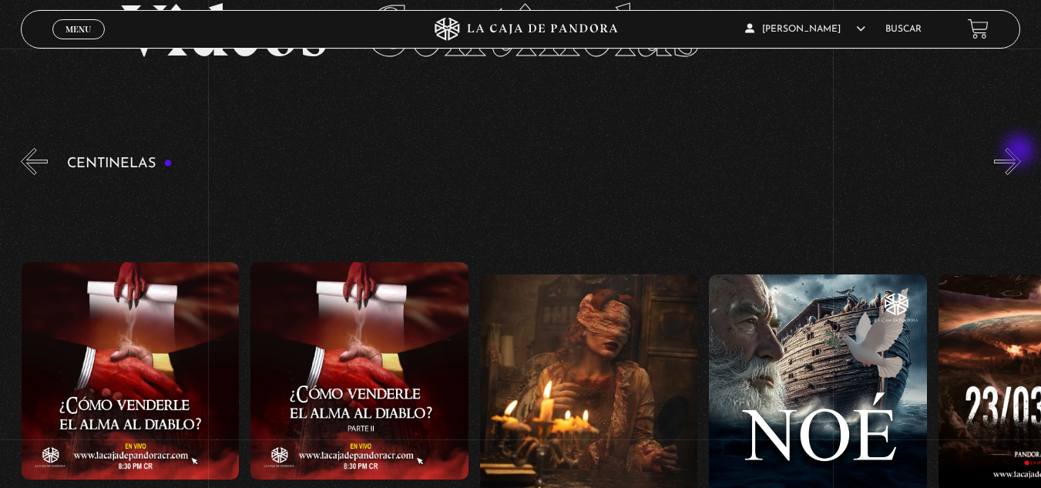
click at [1021, 152] on button "»" at bounding box center [1007, 161] width 27 height 27
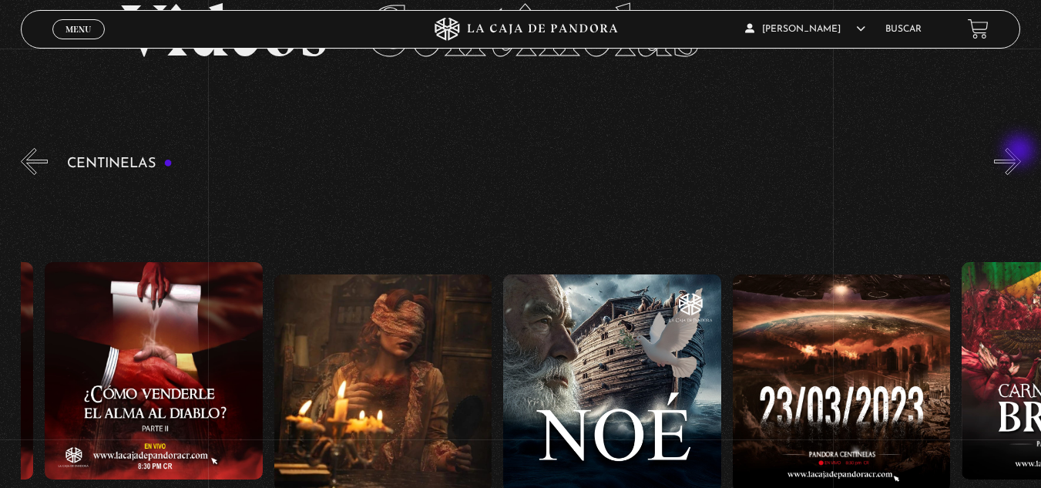
click at [1021, 152] on button "»" at bounding box center [1007, 161] width 27 height 27
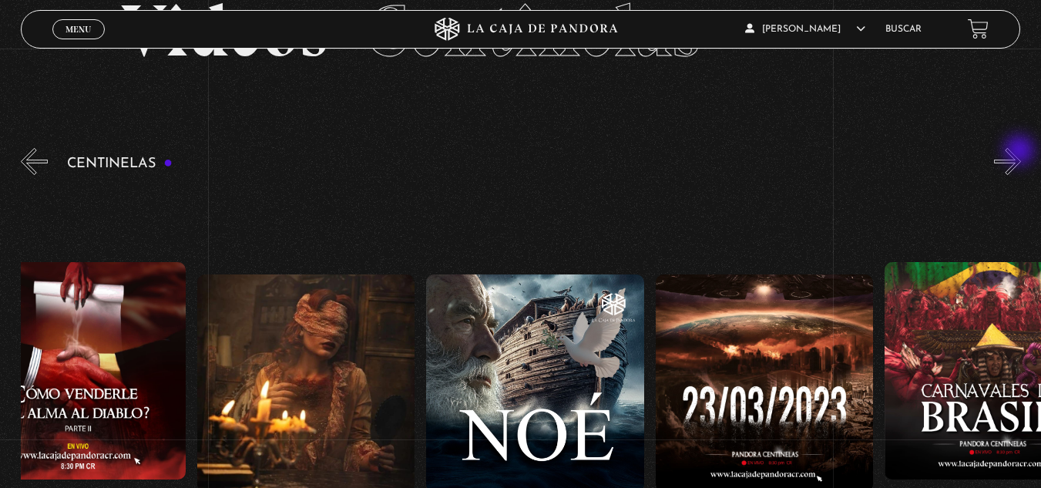
click at [1021, 152] on button "»" at bounding box center [1007, 161] width 27 height 27
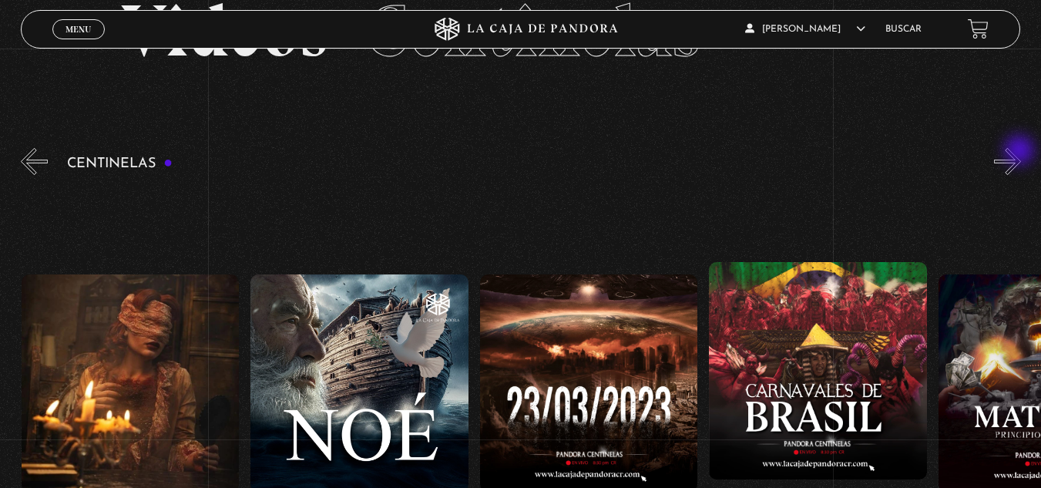
click at [1021, 152] on button "»" at bounding box center [1007, 161] width 27 height 27
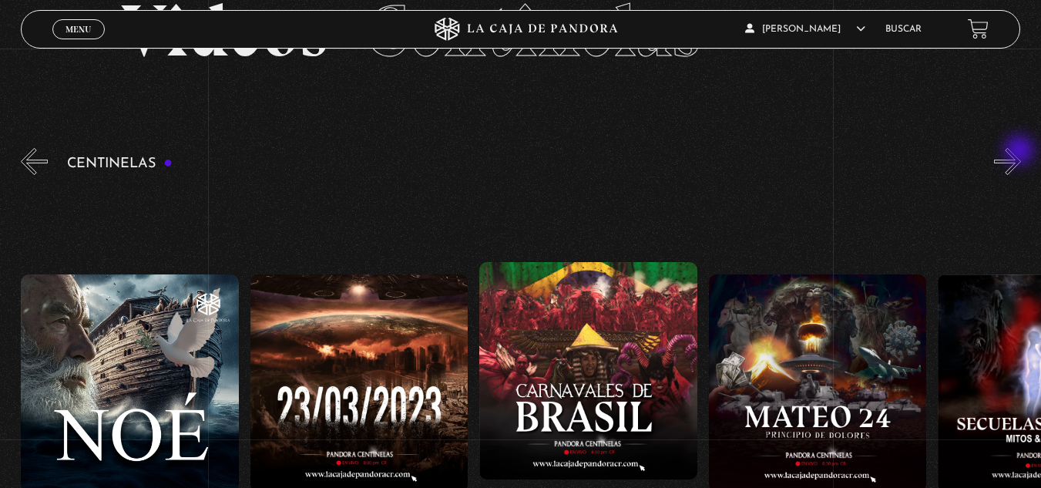
click at [1021, 152] on button "»" at bounding box center [1007, 161] width 27 height 27
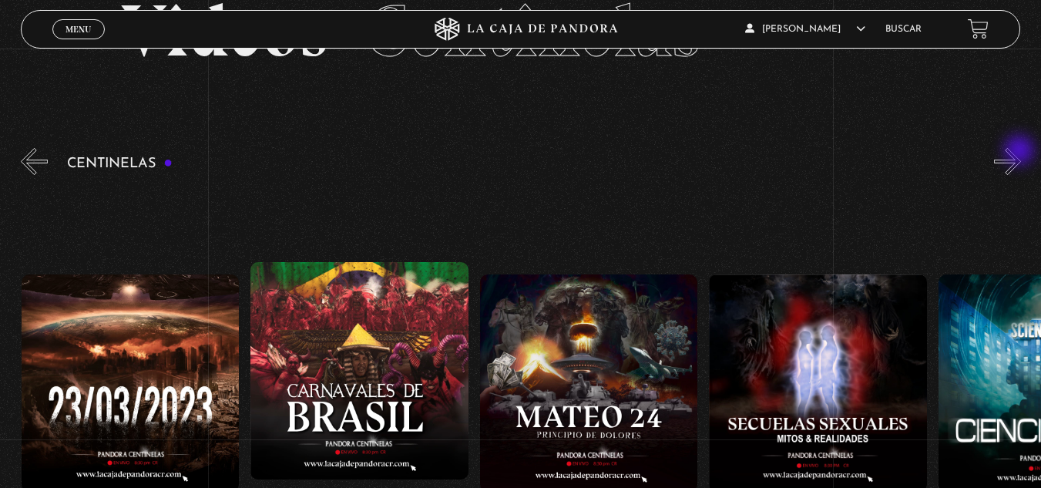
click at [1021, 152] on button "»" at bounding box center [1007, 161] width 27 height 27
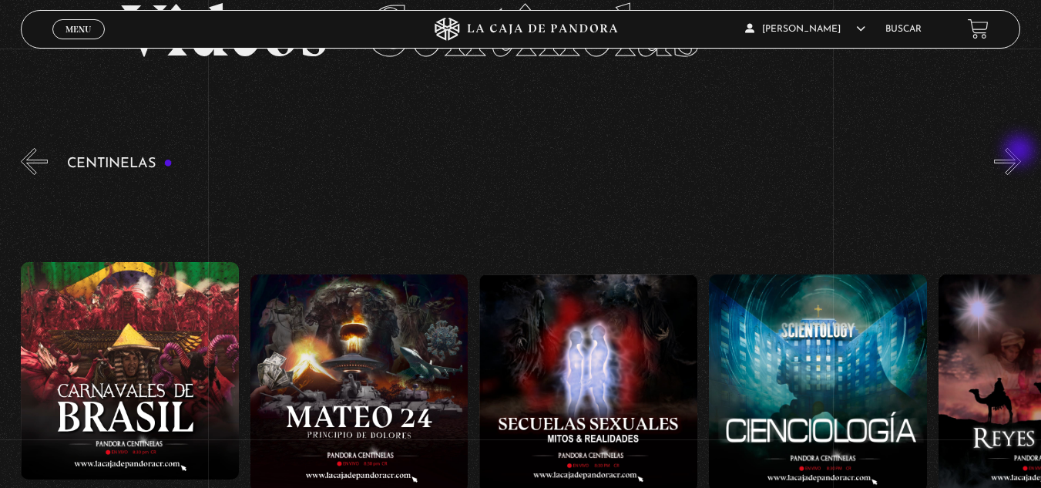
click at [1021, 152] on button "»" at bounding box center [1007, 161] width 27 height 27
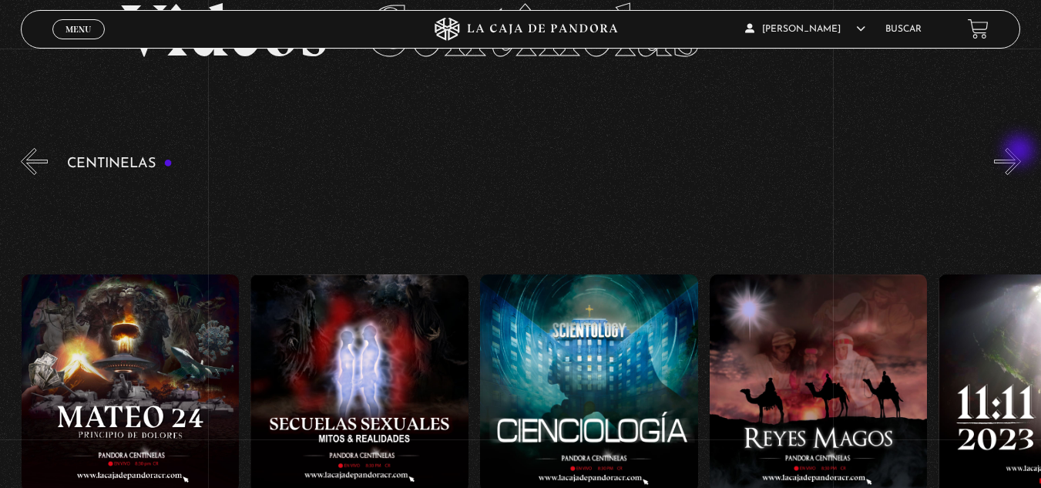
click at [1021, 152] on button "»" at bounding box center [1007, 161] width 27 height 27
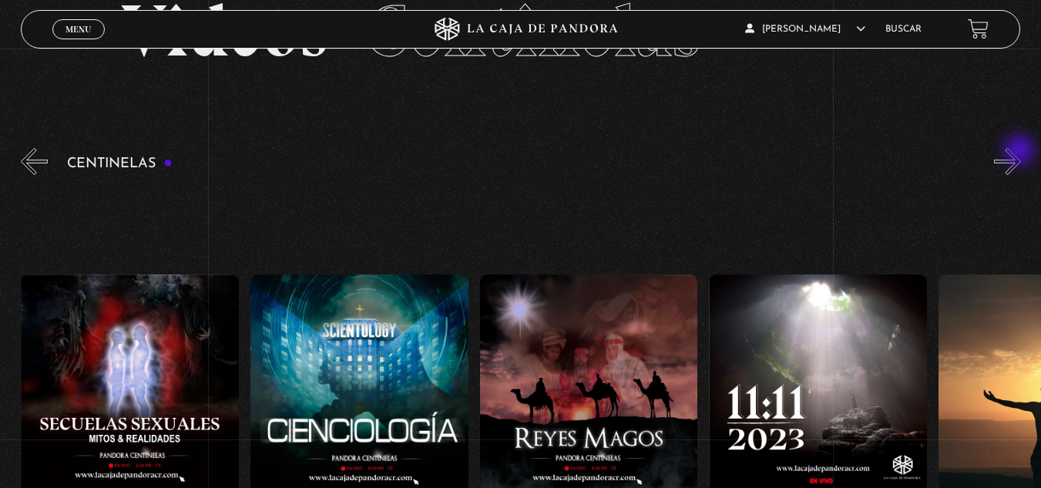
click at [1021, 152] on button "»" at bounding box center [1007, 161] width 27 height 27
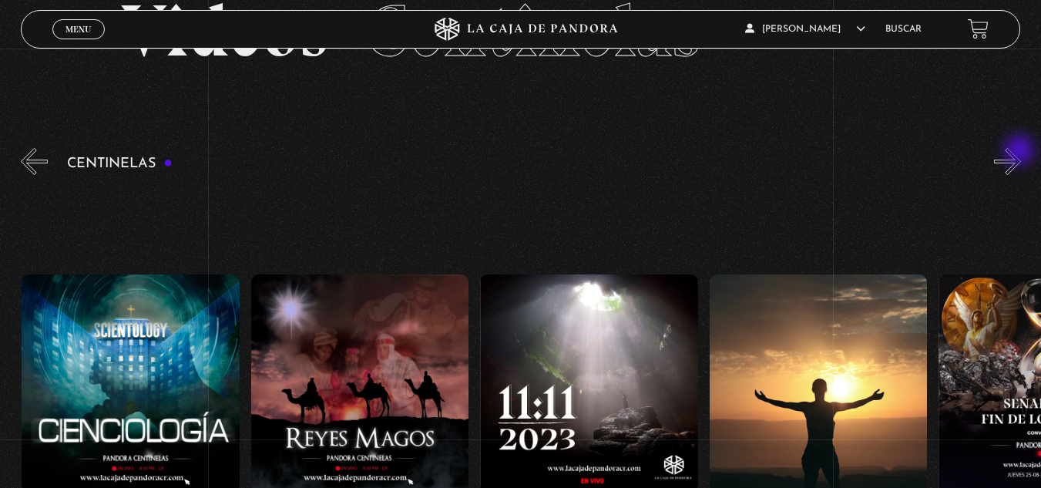
click at [1021, 152] on button "»" at bounding box center [1007, 161] width 27 height 27
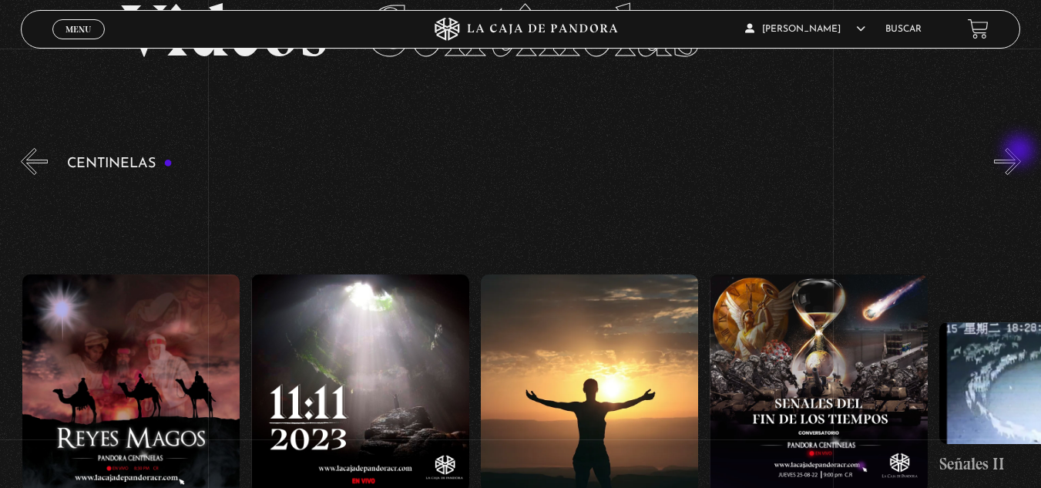
scroll to position [0, 11237]
click at [1021, 152] on button "»" at bounding box center [1007, 161] width 27 height 27
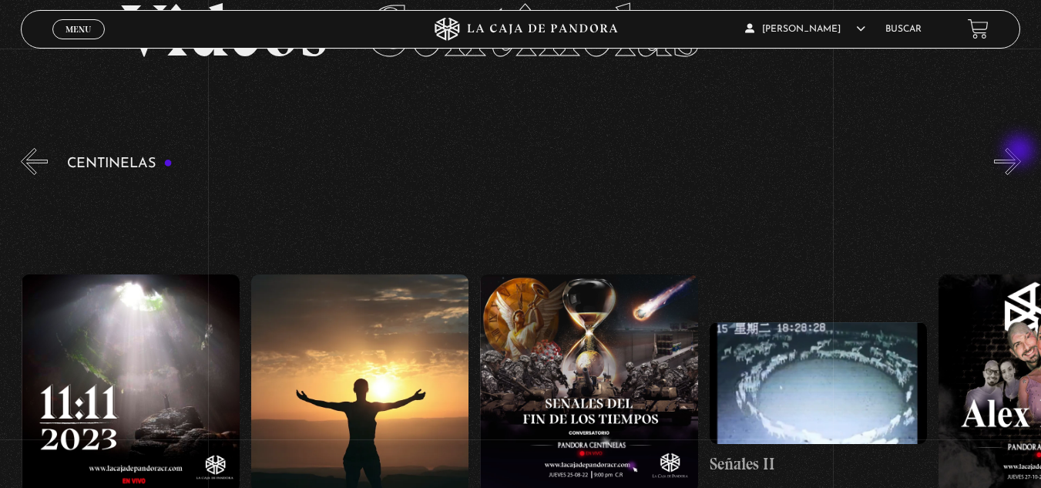
click at [1021, 152] on button "»" at bounding box center [1007, 161] width 27 height 27
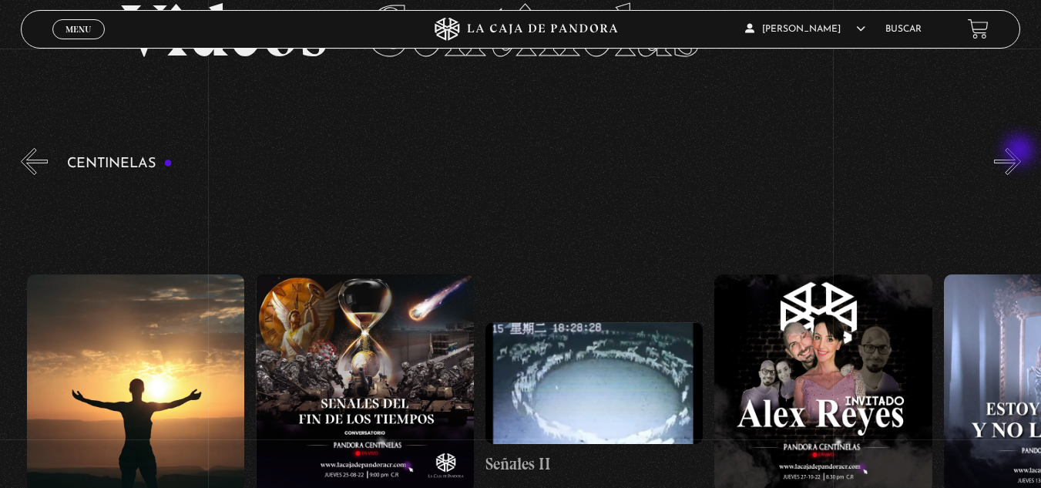
scroll to position [0, 11695]
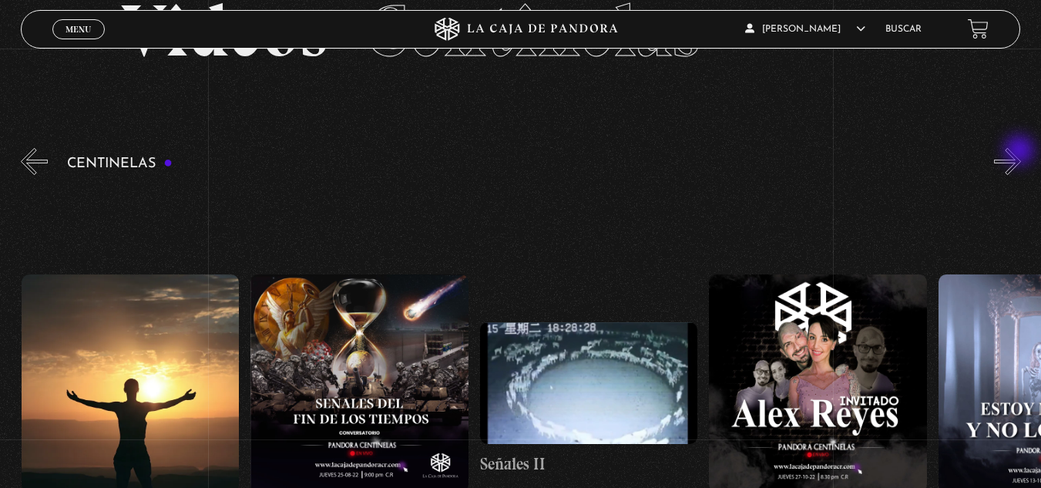
click at [1021, 152] on button "»" at bounding box center [1007, 161] width 27 height 27
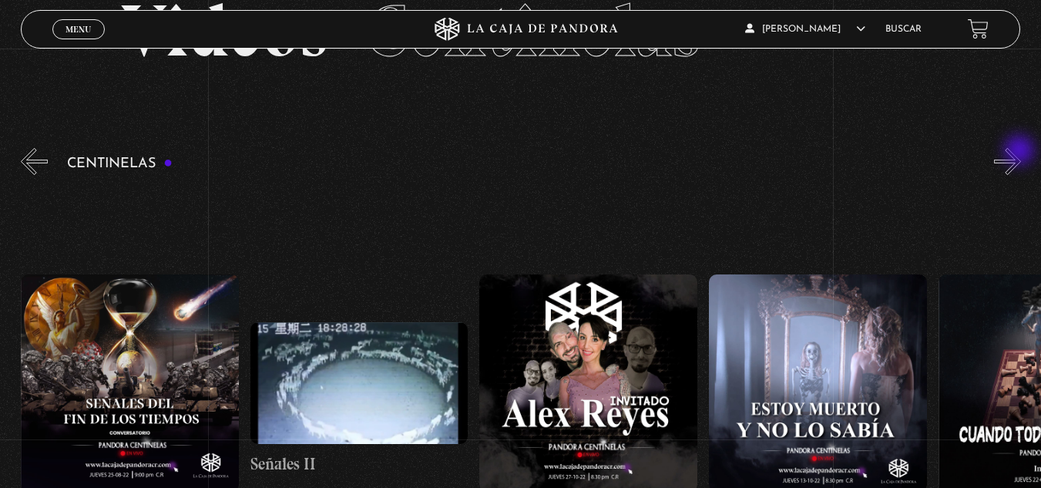
click at [1021, 152] on button "»" at bounding box center [1007, 161] width 27 height 27
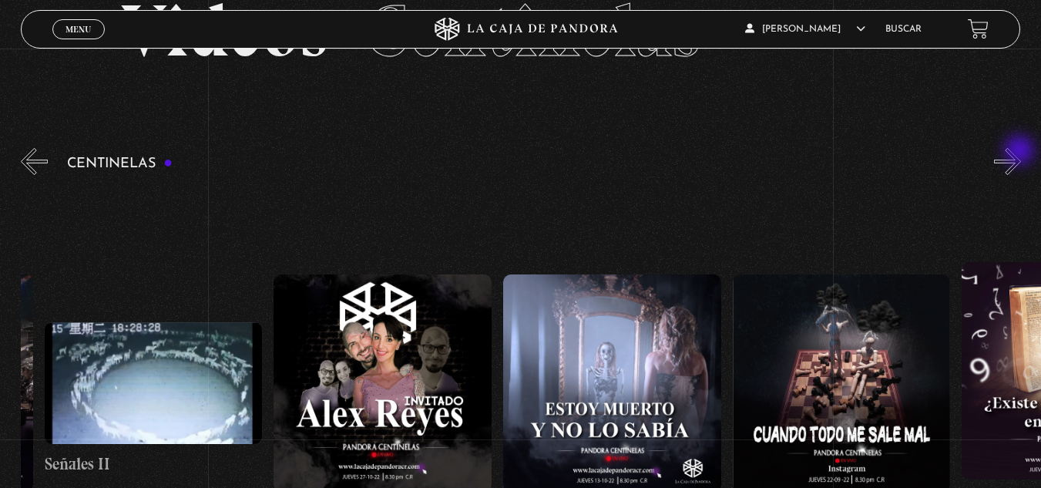
scroll to position [0, 12154]
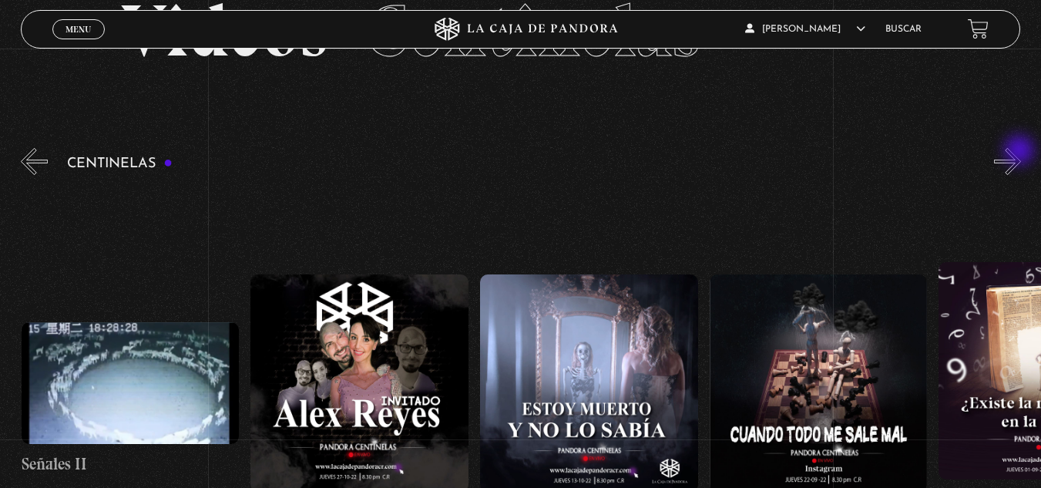
click at [1021, 152] on button "»" at bounding box center [1007, 161] width 27 height 27
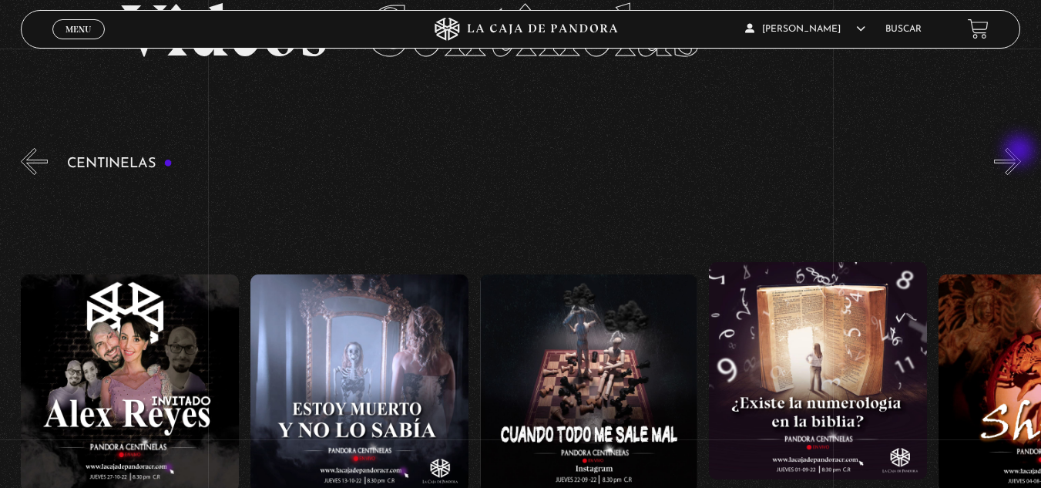
click at [1021, 152] on button "»" at bounding box center [1007, 161] width 27 height 27
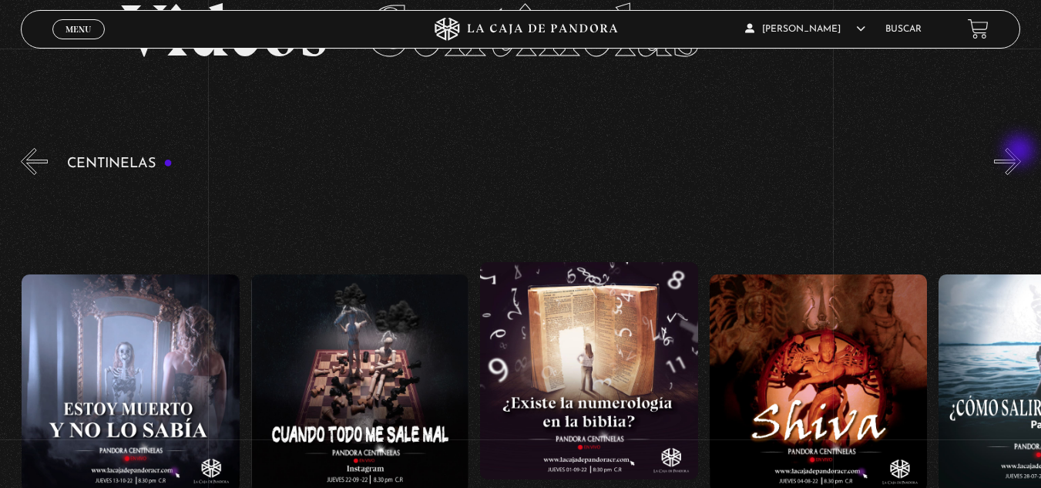
scroll to position [0, 12613]
click at [1021, 152] on button "»" at bounding box center [1007, 161] width 27 height 27
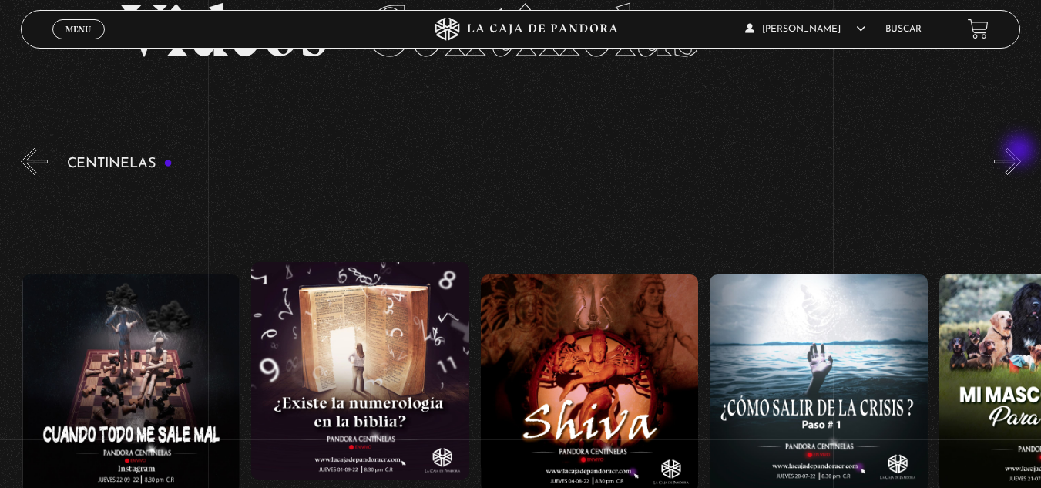
scroll to position [0, 12842]
click at [1021, 152] on button "»" at bounding box center [1007, 161] width 27 height 27
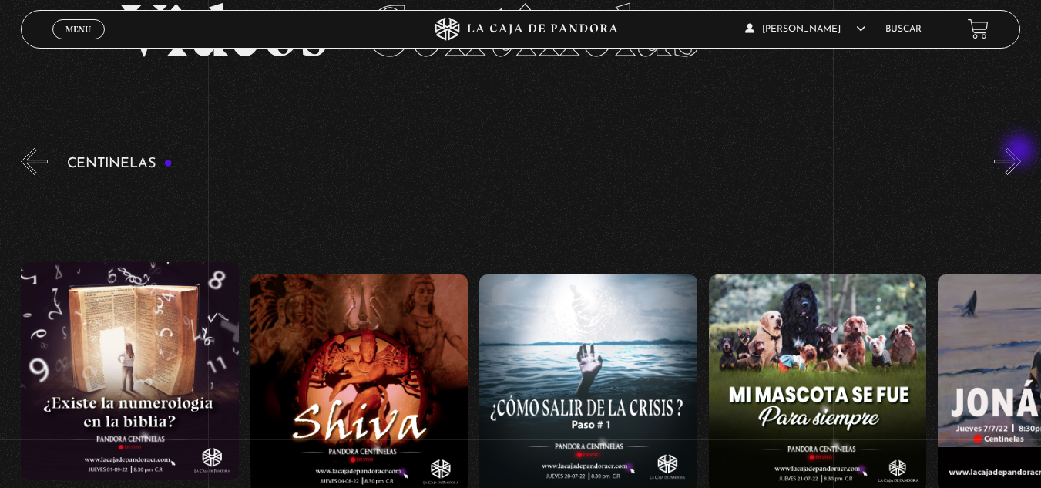
click at [1021, 152] on button "»" at bounding box center [1007, 161] width 27 height 27
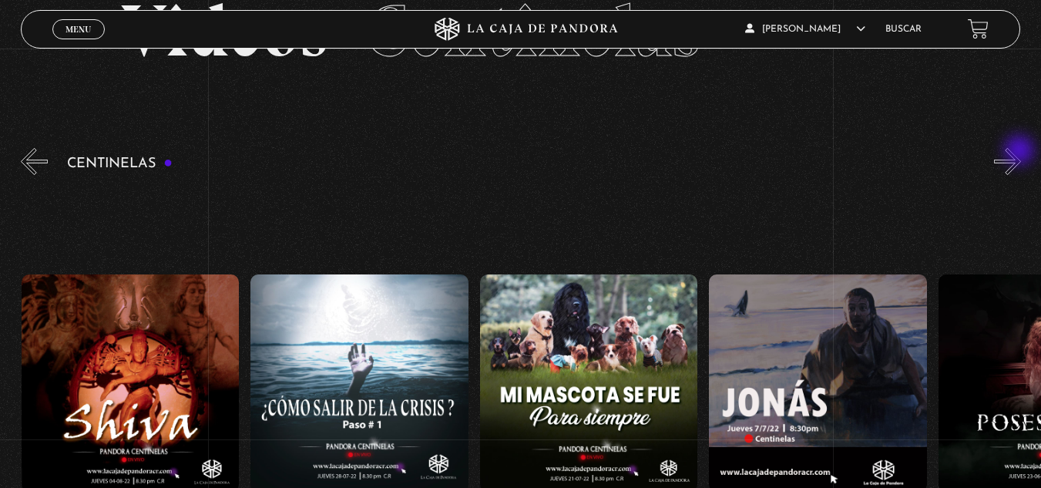
click at [1021, 152] on button "»" at bounding box center [1007, 161] width 27 height 27
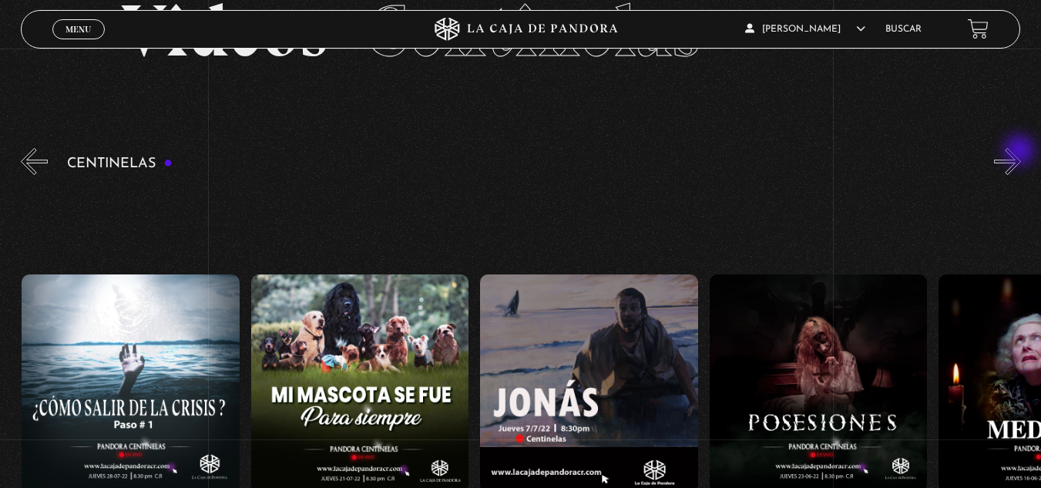
click at [1021, 152] on button "»" at bounding box center [1007, 161] width 27 height 27
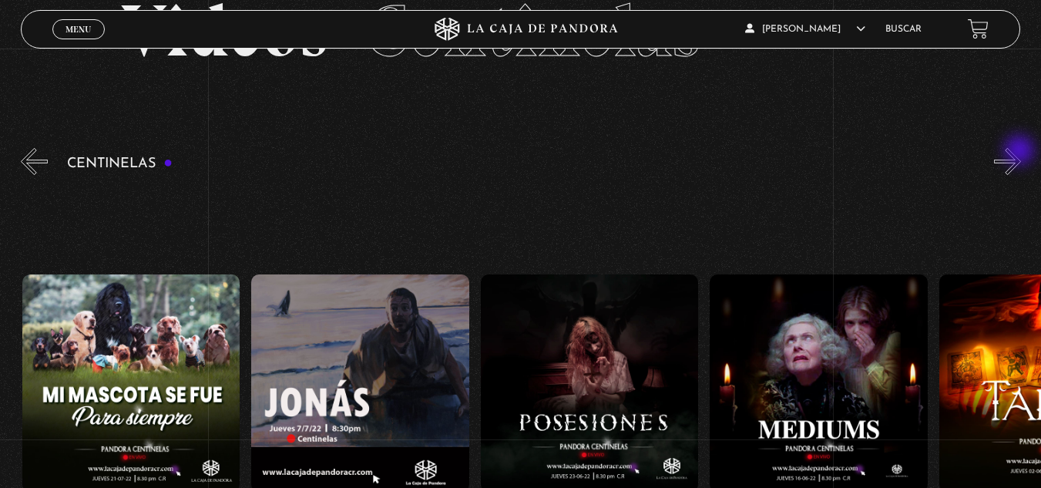
scroll to position [0, 13759]
click at [1021, 152] on button "»" at bounding box center [1007, 161] width 27 height 27
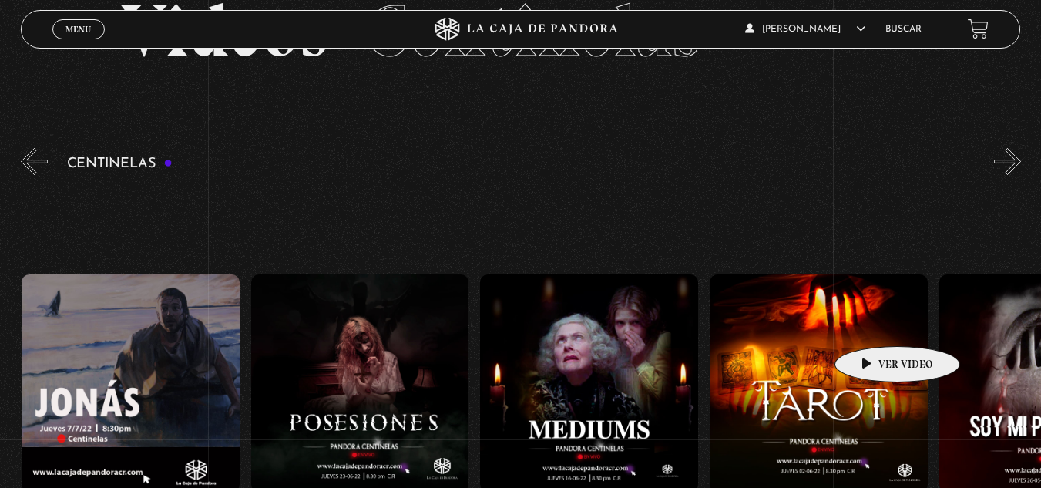
scroll to position [0, 13989]
click at [869, 323] on figure at bounding box center [818, 383] width 218 height 218
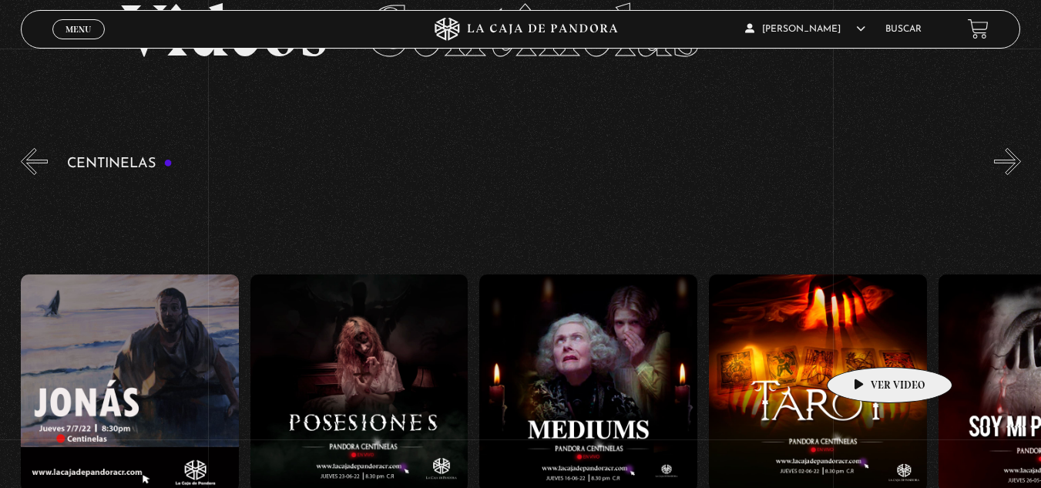
click at [865, 344] on figure at bounding box center [818, 383] width 218 height 218
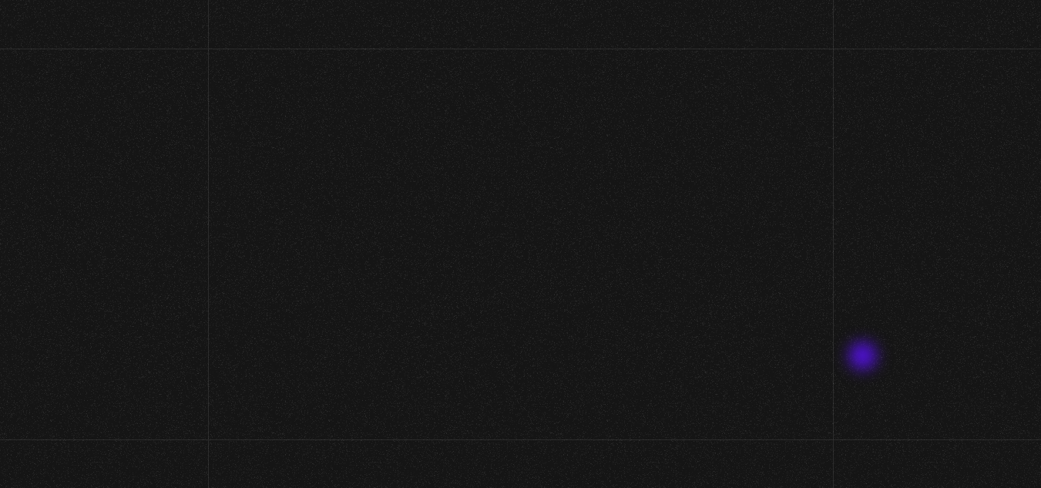
drag, startPoint x: 0, startPoint y: 0, endPoint x: 865, endPoint y: 358, distance: 935.7
click at [865, 358] on div "Volver 2 junio, 2022 [GEOGRAPHIC_DATA] WhatsApp Twitter Messenger Email" at bounding box center [520, 317] width 1041 height 536
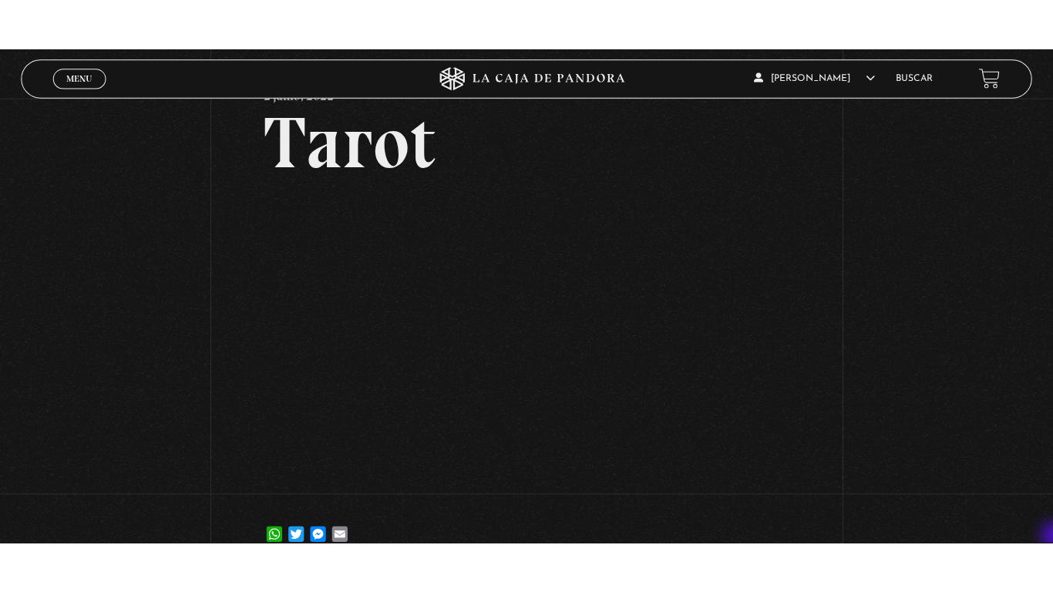
scroll to position [92, 0]
